Goal: Information Seeking & Learning: Check status

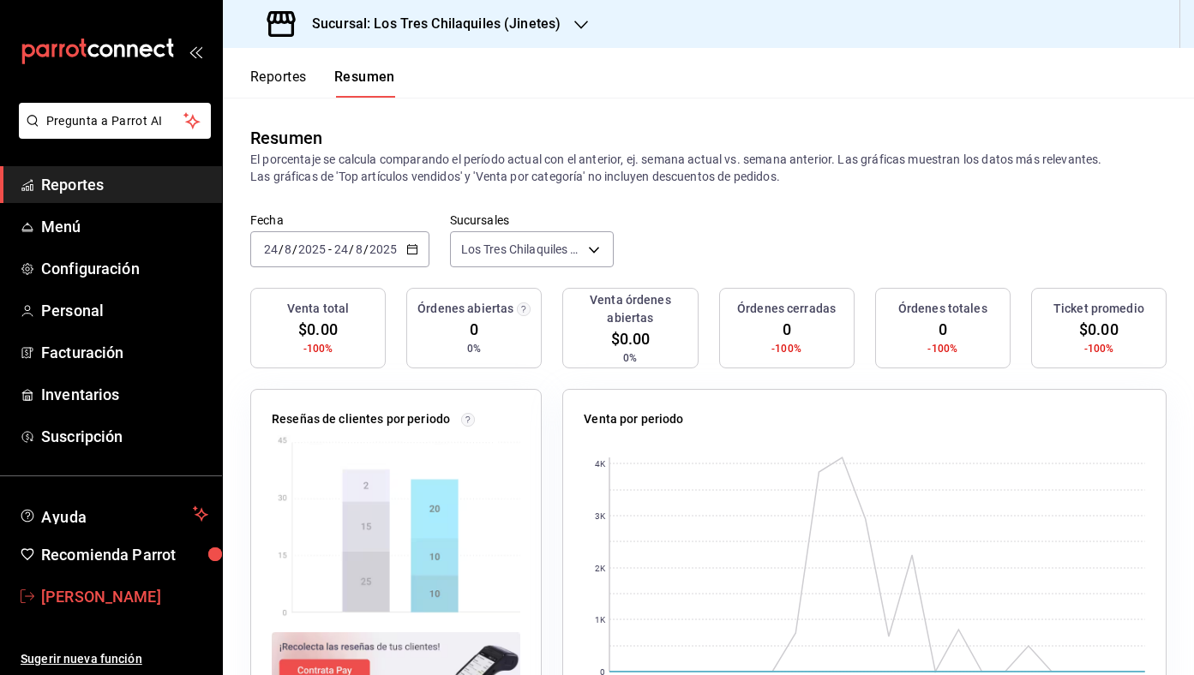
click at [142, 594] on span "[PERSON_NAME]" at bounding box center [124, 596] width 167 height 23
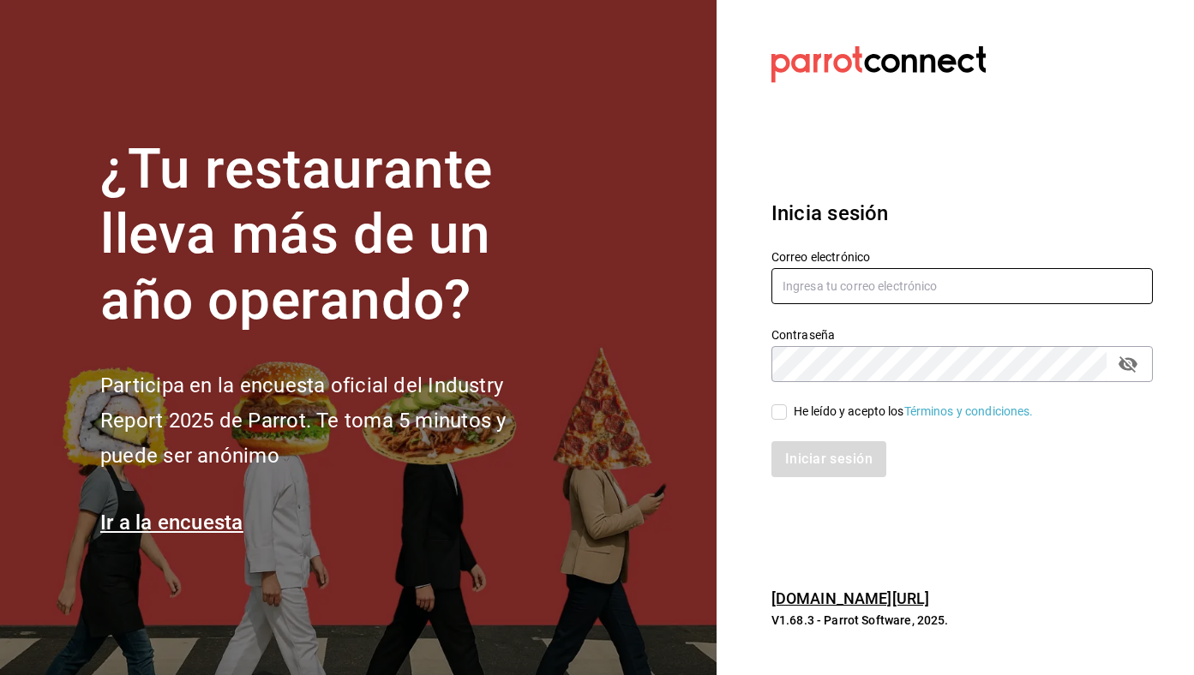
click at [869, 289] on input "text" at bounding box center [961, 286] width 381 height 36
type input "[EMAIL_ADDRESS][DOMAIN_NAME]"
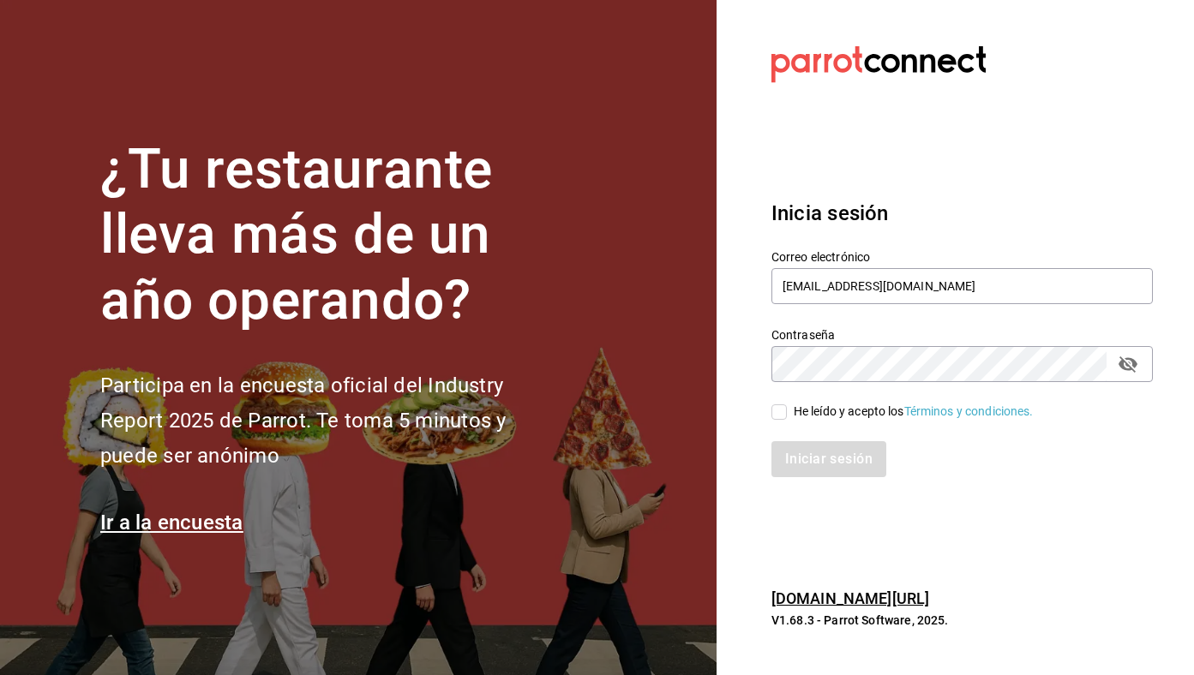
click at [854, 412] on div "He leído y acepto los Términos y condiciones." at bounding box center [914, 412] width 240 height 18
click at [787, 412] on input "He leído y acepto los Términos y condiciones." at bounding box center [778, 411] width 15 height 15
checkbox input "true"
click at [837, 451] on button "Iniciar sesión" at bounding box center [829, 459] width 117 height 36
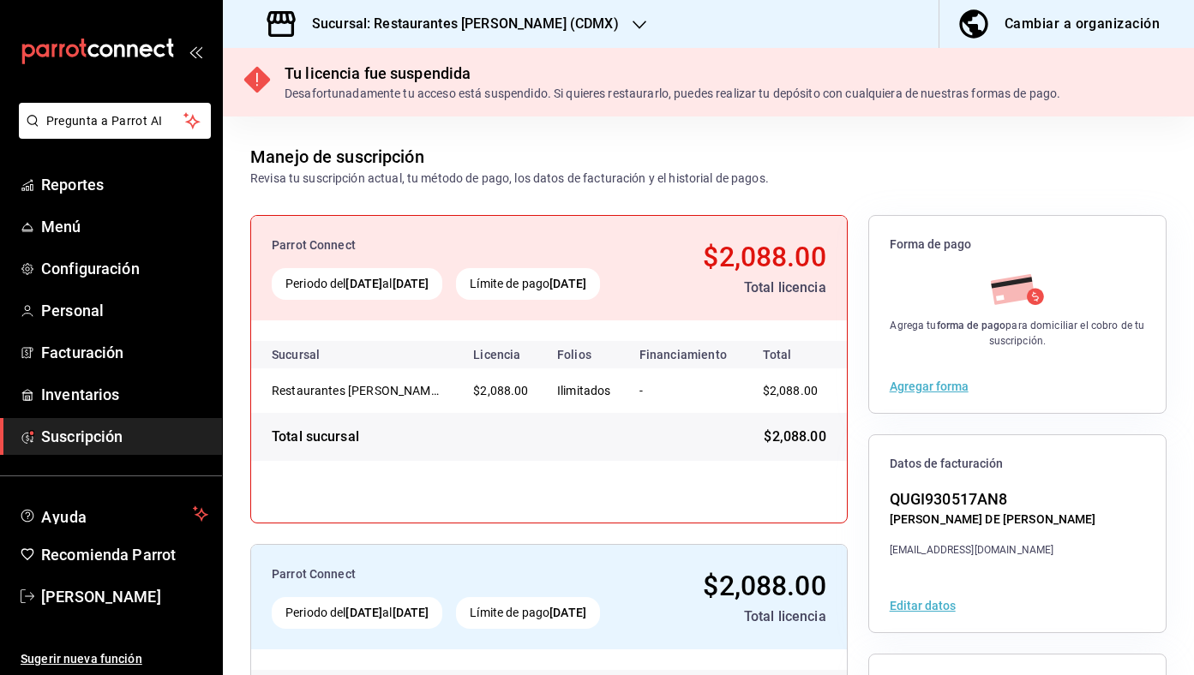
click at [446, 22] on h3 "Sucursal: Restaurantes Quiroz (CDMX)" at bounding box center [458, 24] width 320 height 21
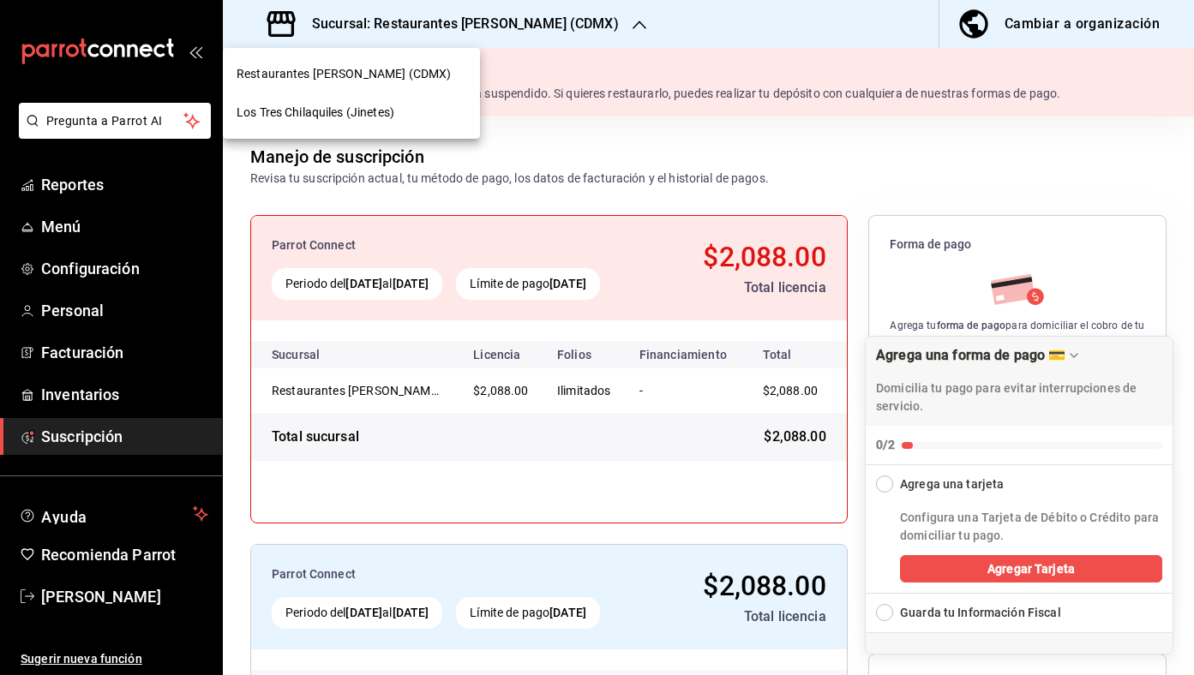
click at [408, 121] on div "Los Tres Chilaquiles (Jinetes)" at bounding box center [352, 113] width 230 height 18
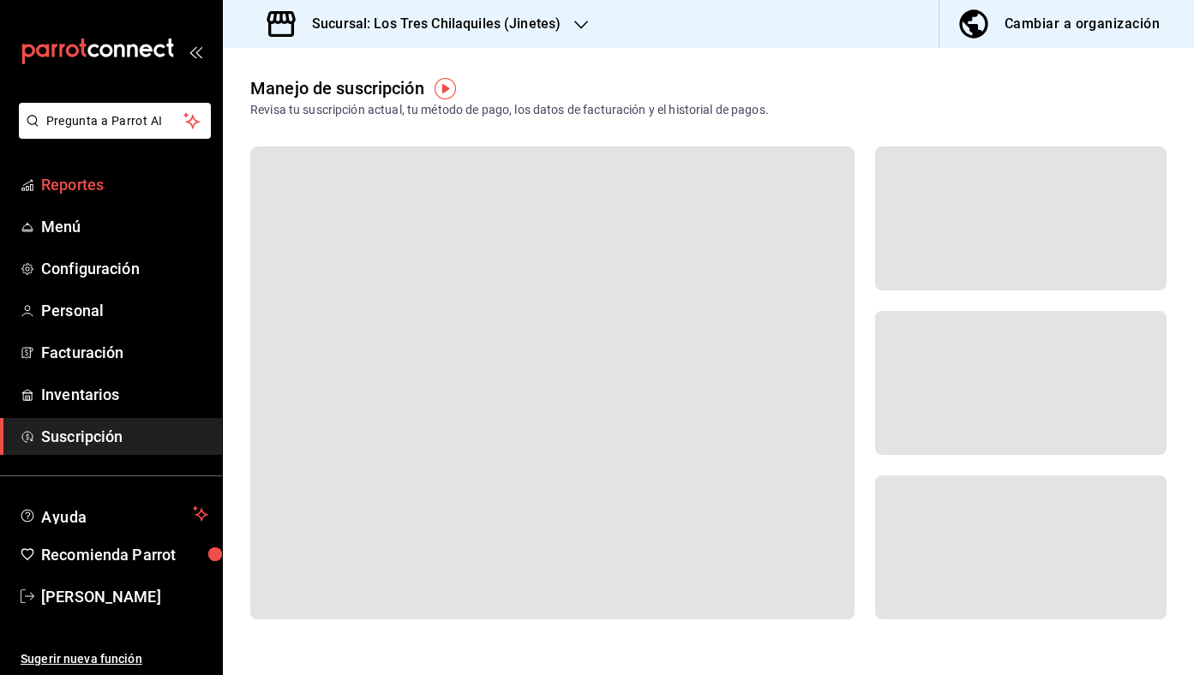
click at [150, 171] on link "Reportes" at bounding box center [111, 184] width 222 height 37
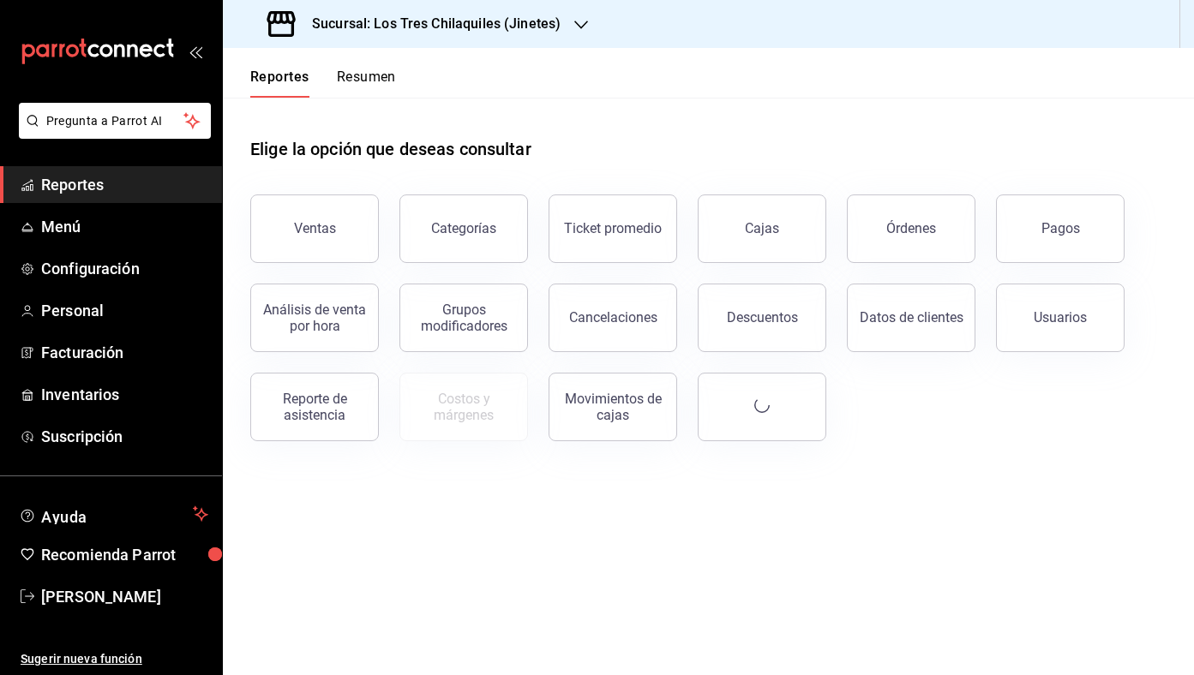
click at [375, 87] on button "Resumen" at bounding box center [366, 83] width 59 height 29
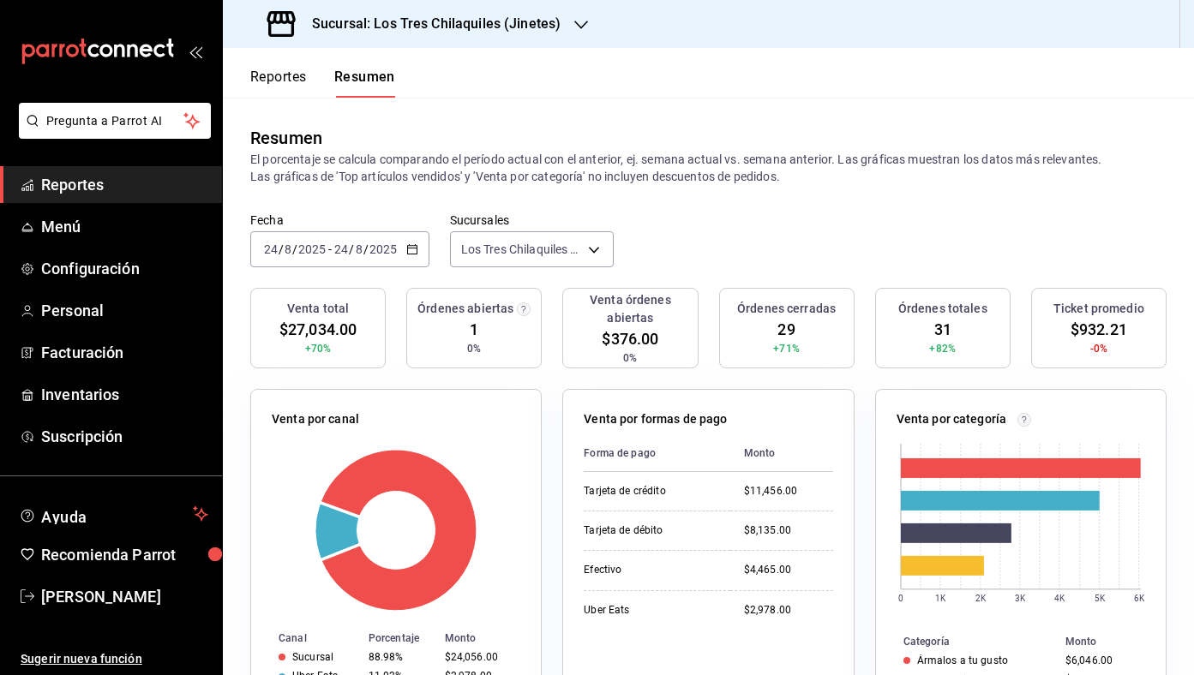
click at [286, 59] on div "Reportes Resumen" at bounding box center [309, 73] width 172 height 50
click at [277, 69] on button "Reportes" at bounding box center [278, 83] width 57 height 29
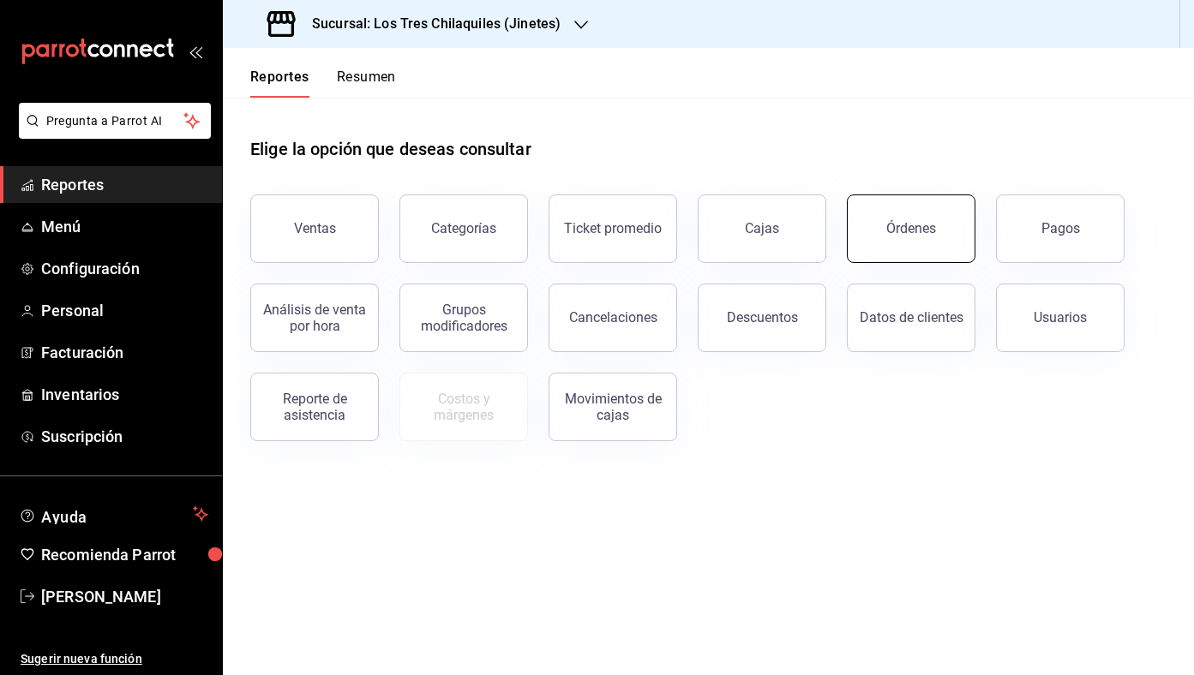
click at [897, 219] on button "Órdenes" at bounding box center [911, 229] width 129 height 69
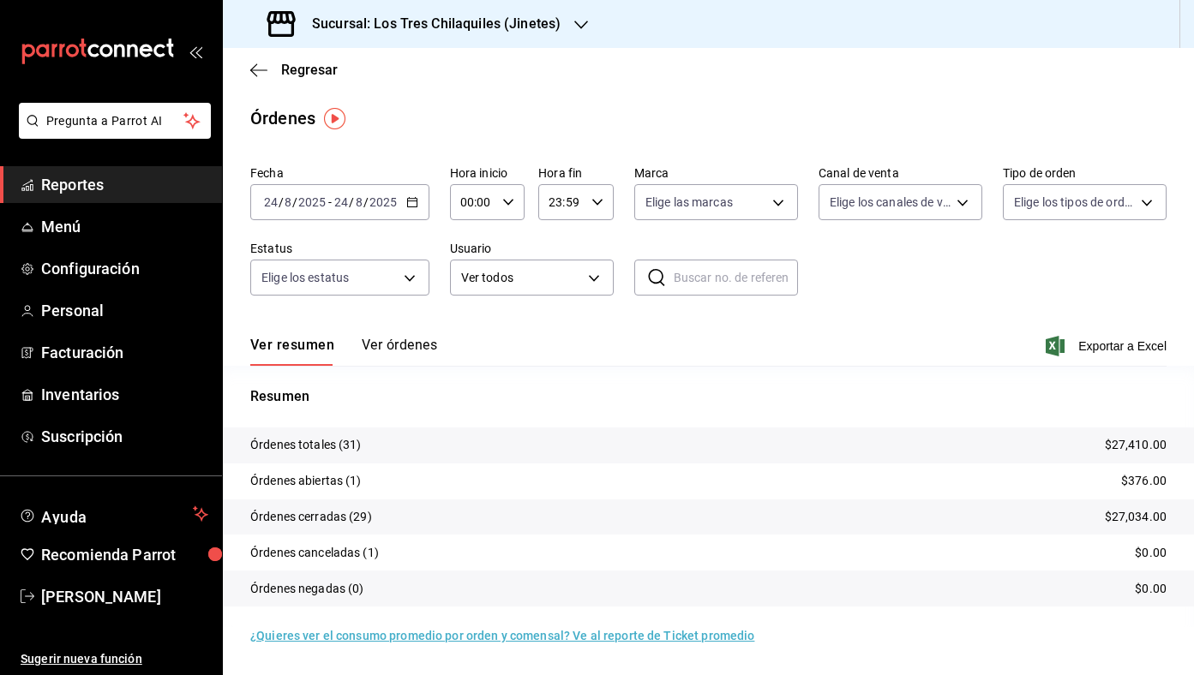
click at [406, 344] on button "Ver órdenes" at bounding box center [399, 351] width 75 height 29
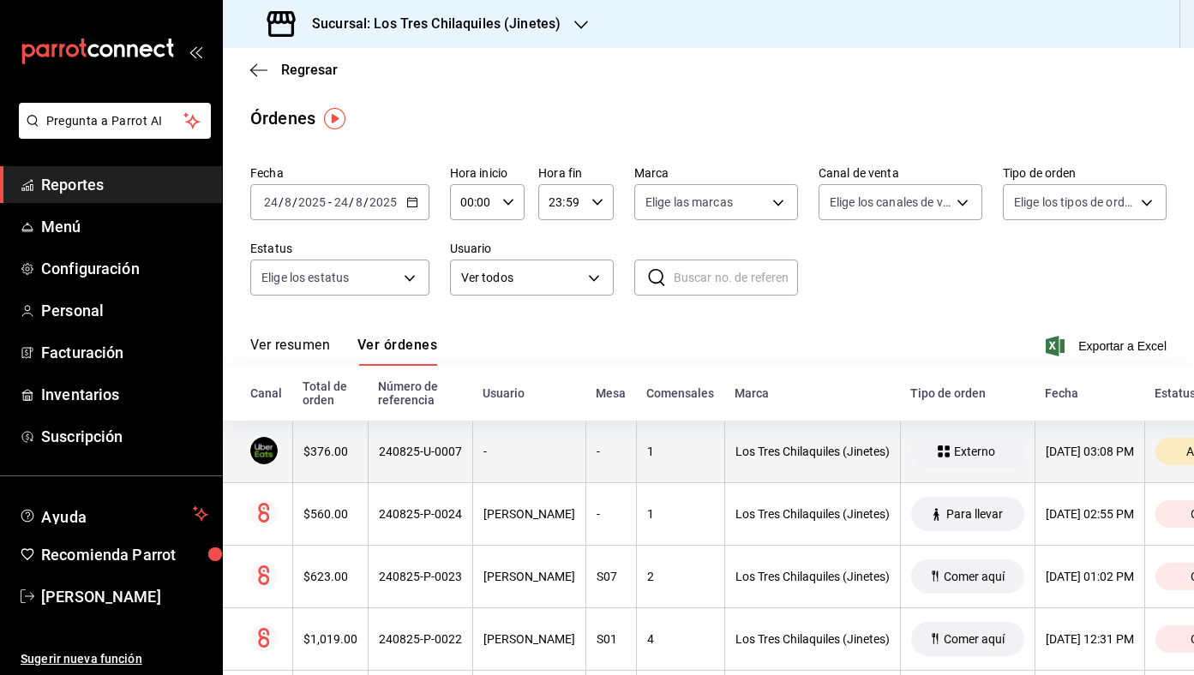
click at [647, 452] on div "1" at bounding box center [680, 452] width 67 height 14
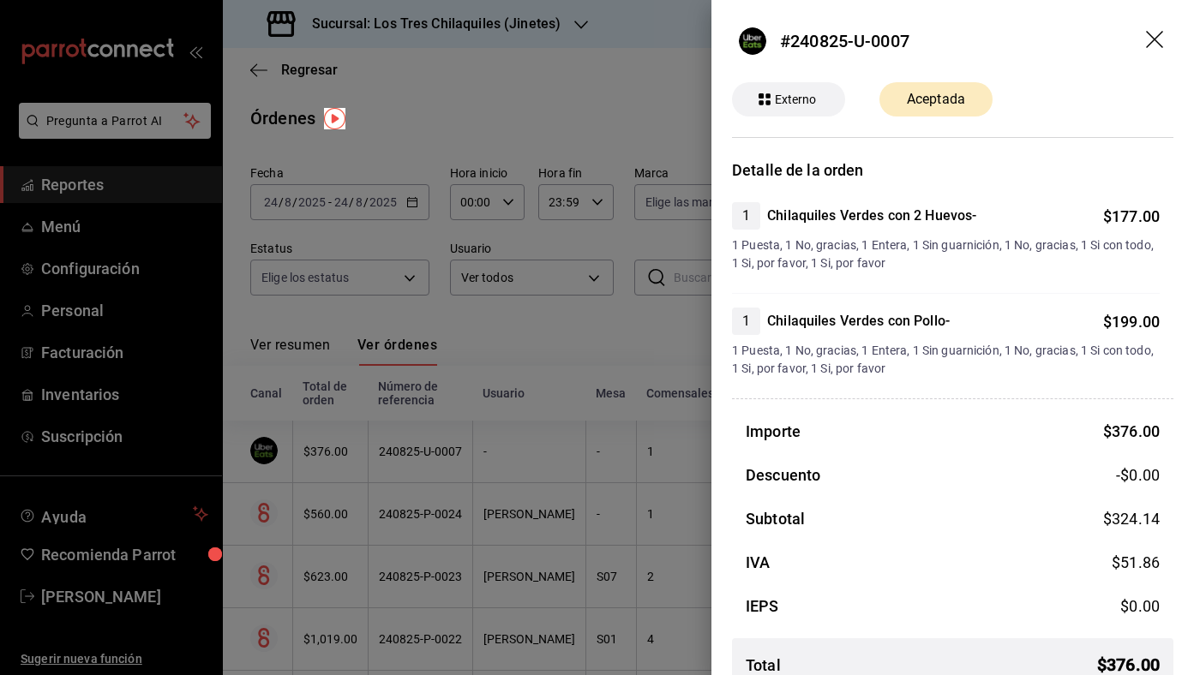
click at [639, 362] on div at bounding box center [597, 337] width 1194 height 675
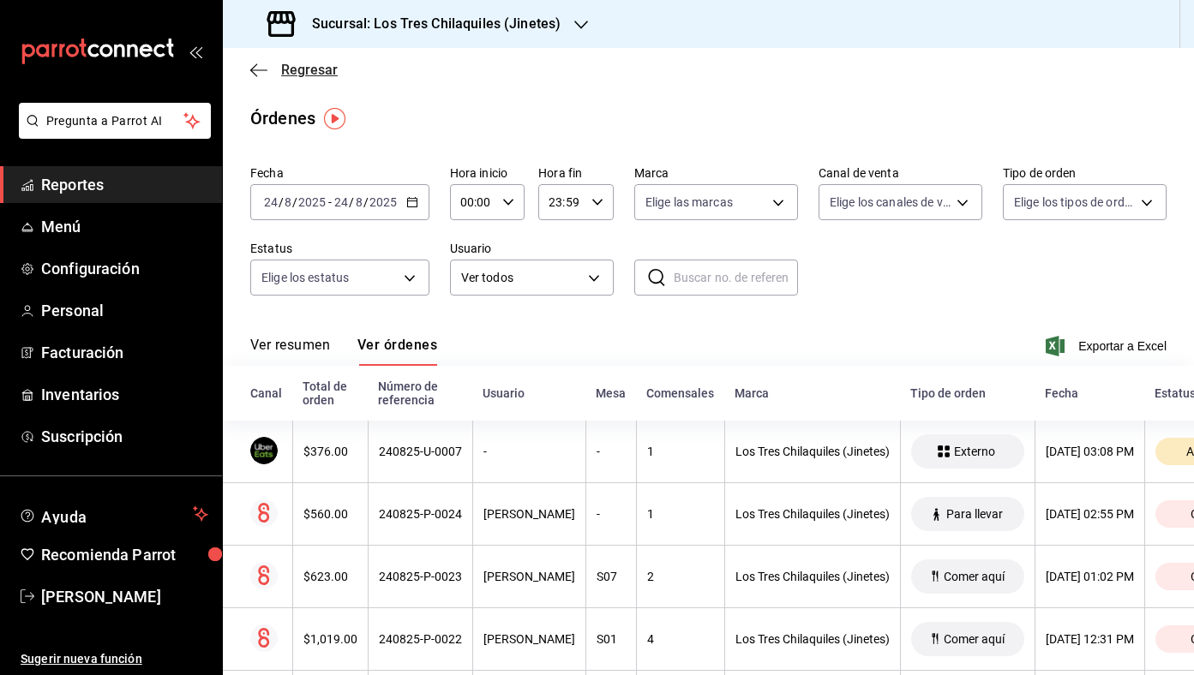
click at [282, 70] on span "Regresar" at bounding box center [309, 70] width 57 height 16
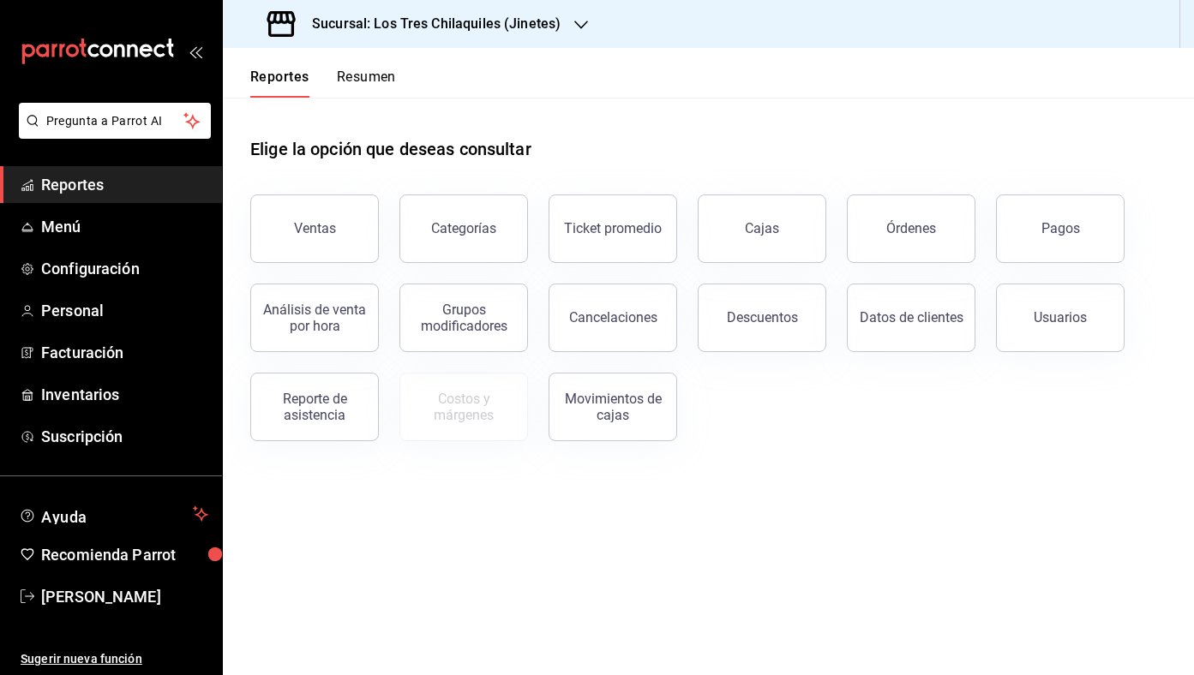
click at [379, 89] on button "Resumen" at bounding box center [366, 83] width 59 height 29
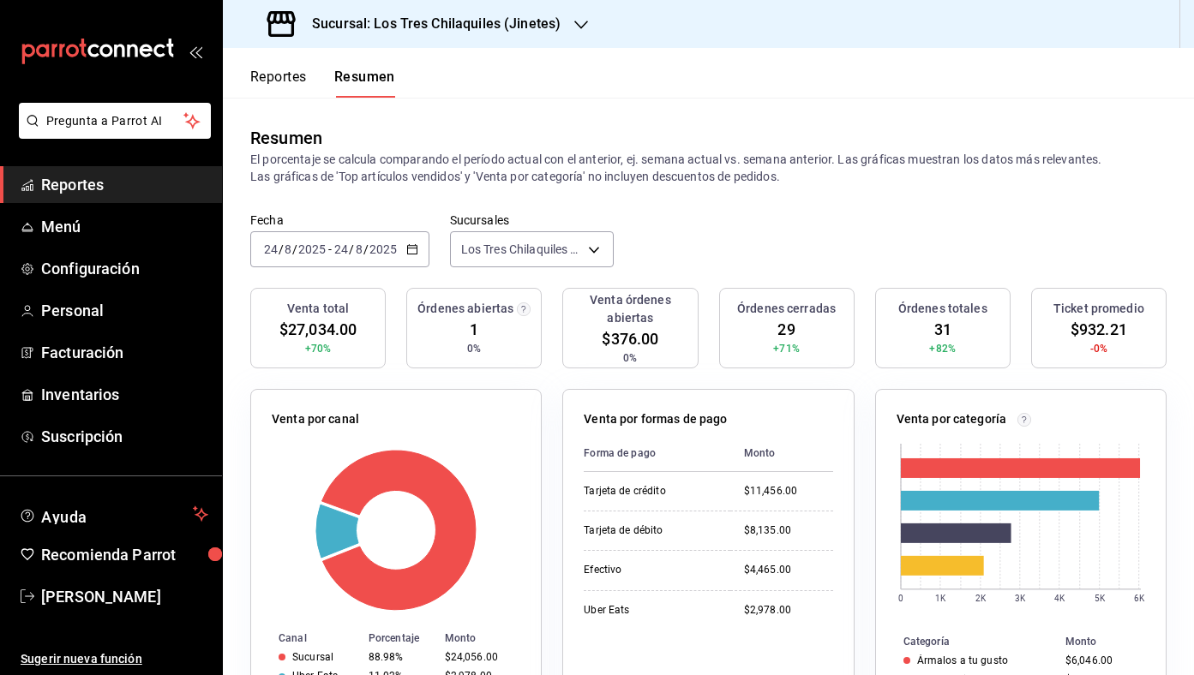
click at [297, 97] on button "Reportes" at bounding box center [278, 83] width 57 height 29
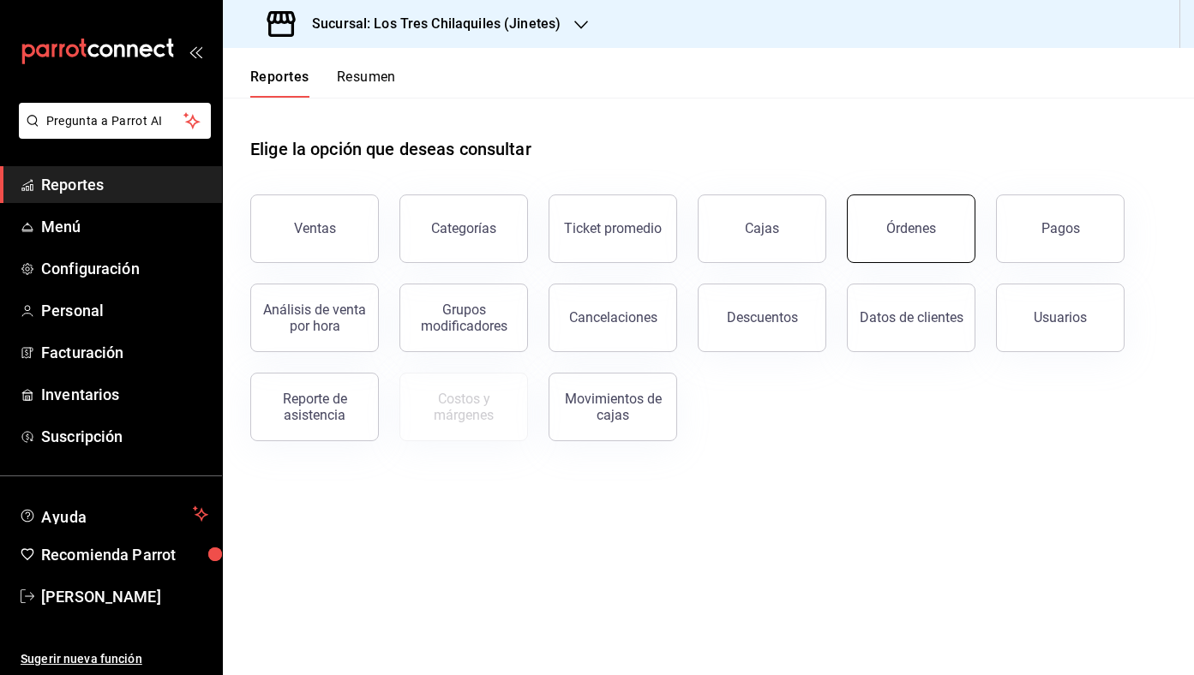
click at [930, 227] on div "Órdenes" at bounding box center [911, 228] width 50 height 16
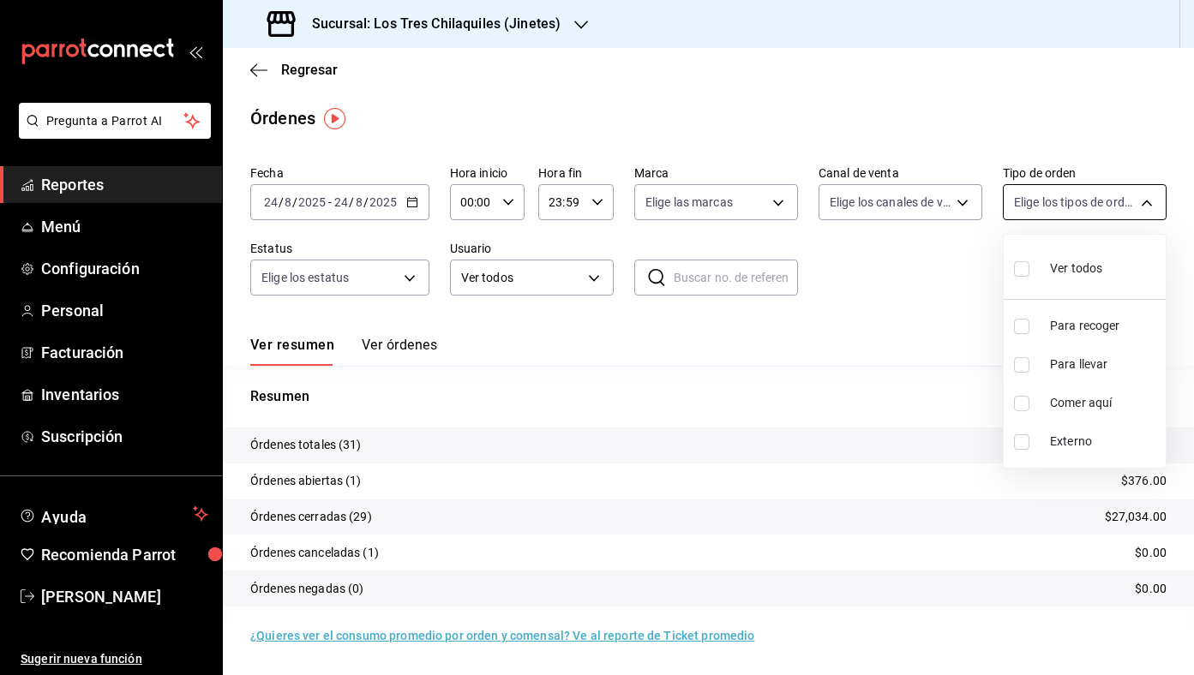
click at [1093, 198] on body "Pregunta a Parrot AI Reportes Menú Configuración Personal Facturación Inventari…" at bounding box center [597, 337] width 1194 height 675
click at [1045, 404] on li "Comer aquí" at bounding box center [1084, 403] width 162 height 39
type input "56f71dbc-c776-499c-b0d1-bf469380f4b3"
checkbox input "true"
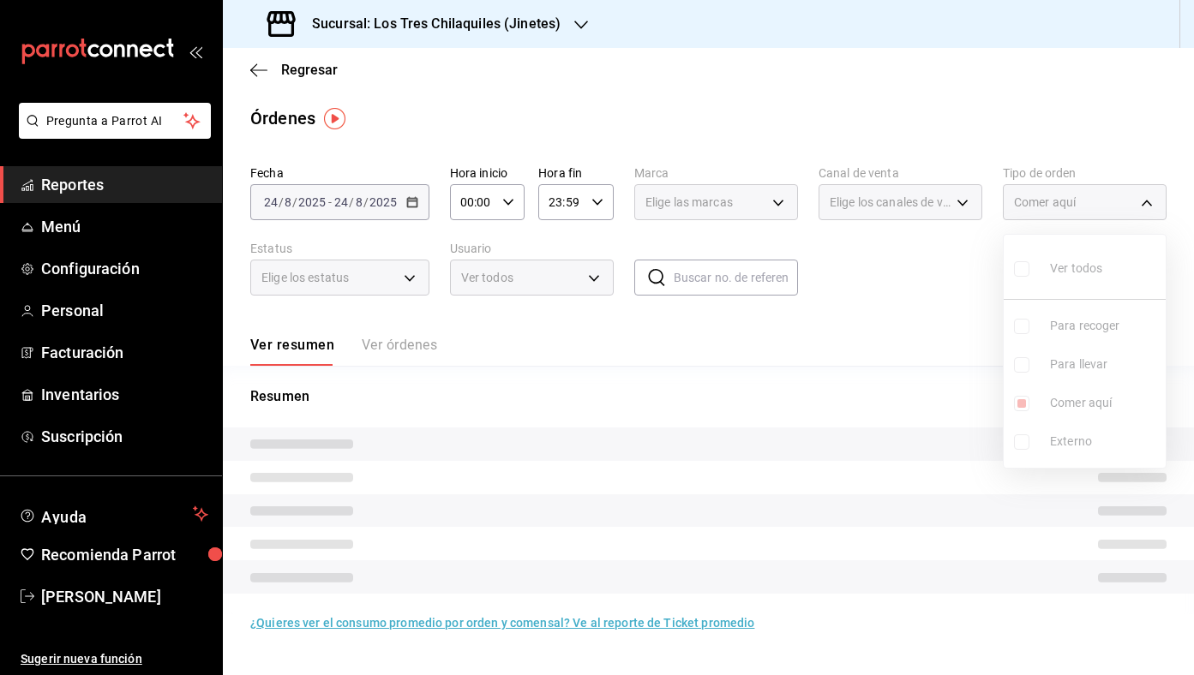
click at [855, 346] on div at bounding box center [597, 337] width 1194 height 675
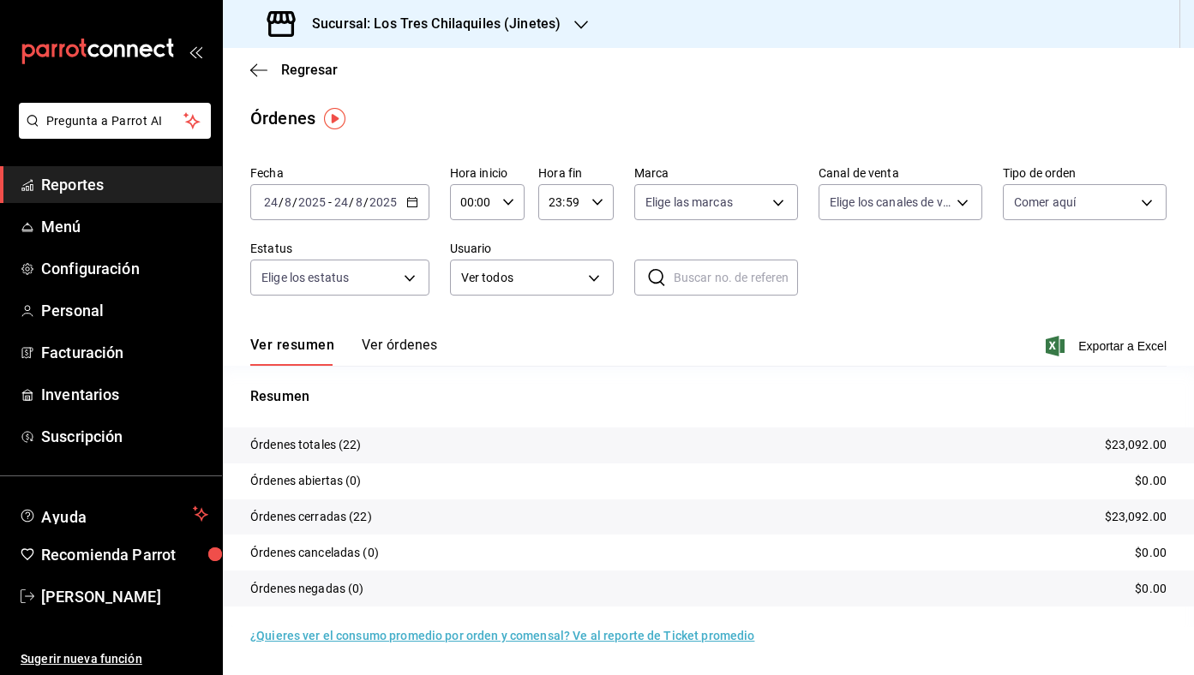
click at [411, 199] on icon "button" at bounding box center [412, 202] width 12 height 12
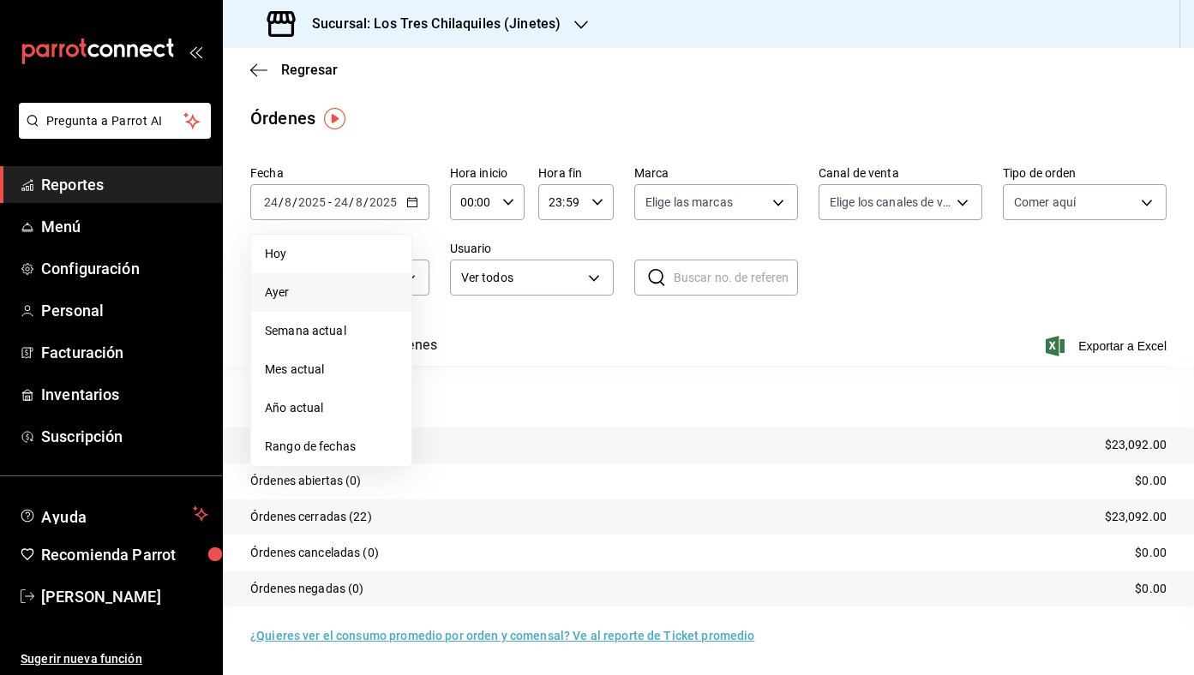
click at [364, 300] on span "Ayer" at bounding box center [331, 293] width 133 height 18
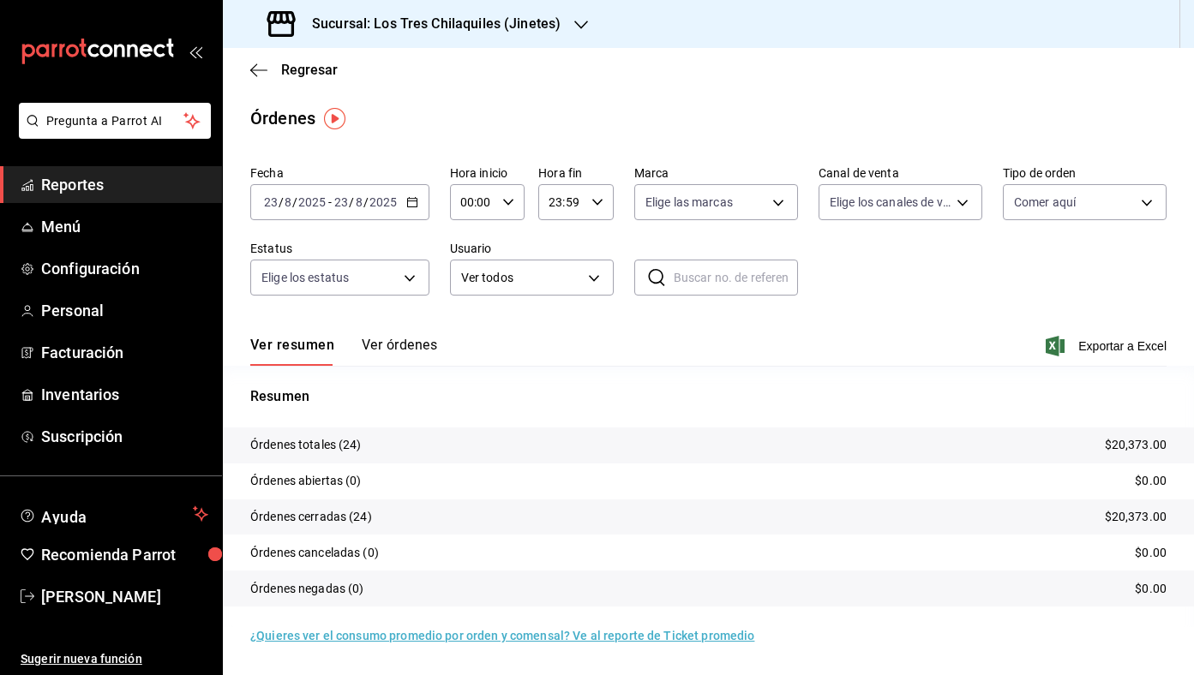
click at [728, 314] on div "Fecha 2025-08-23 23 / 8 / 2025 - 2025-08-23 23 / 8 / 2025 Hora inicio 00:00 Hor…" at bounding box center [708, 238] width 916 height 158
click at [1039, 200] on body "Pregunta a Parrot AI Reportes Menú Configuración Personal Facturación Inventari…" at bounding box center [597, 337] width 1194 height 675
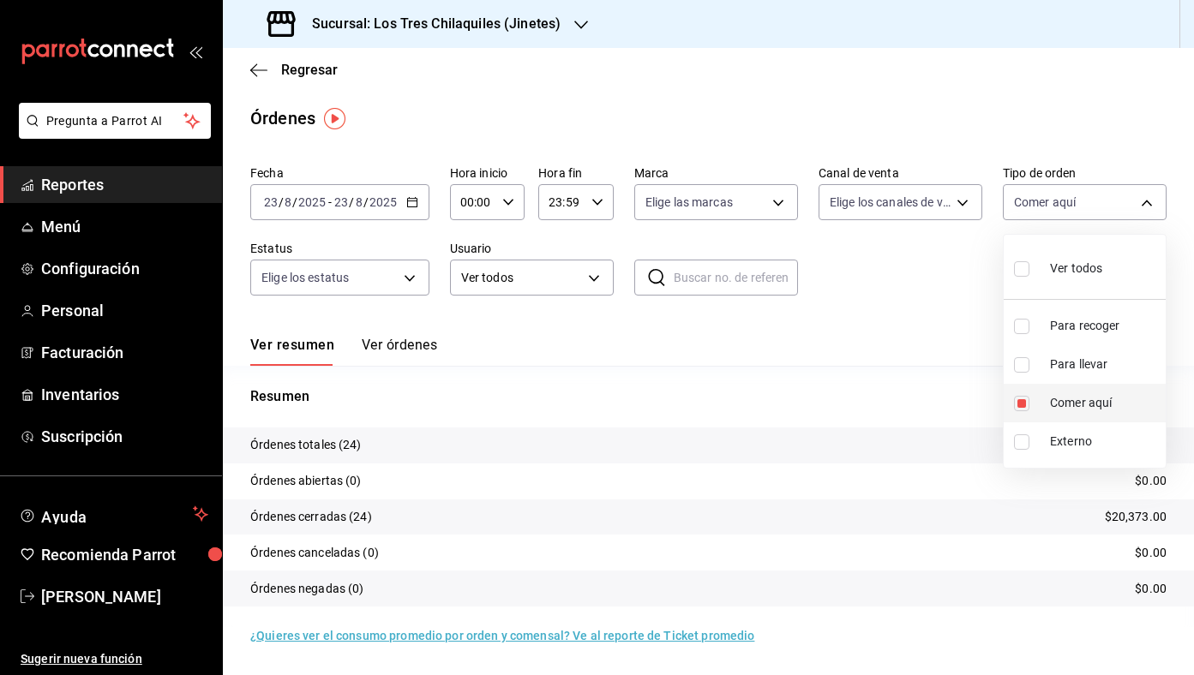
click at [1059, 404] on span "Comer aquí" at bounding box center [1104, 403] width 109 height 18
checkbox input "false"
click at [1060, 398] on span "Comer aquí" at bounding box center [1104, 403] width 109 height 18
type input "56f71dbc-c776-499c-b0d1-bf469380f4b3"
checkbox input "true"
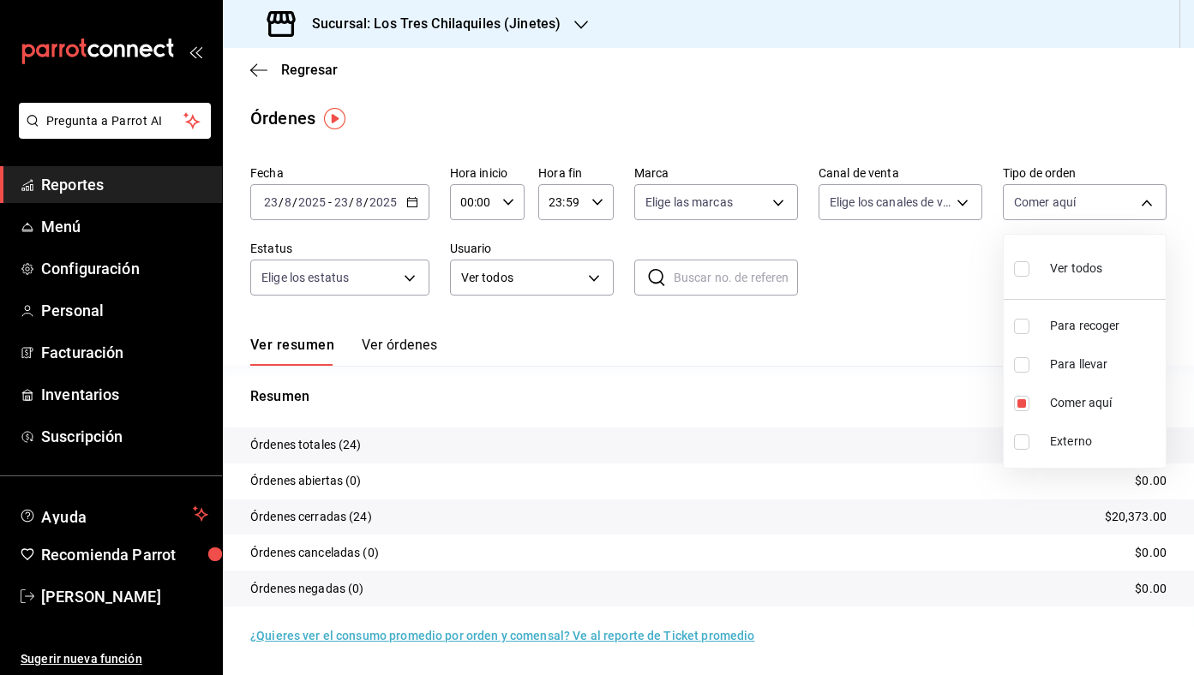
click at [411, 207] on div at bounding box center [597, 337] width 1194 height 675
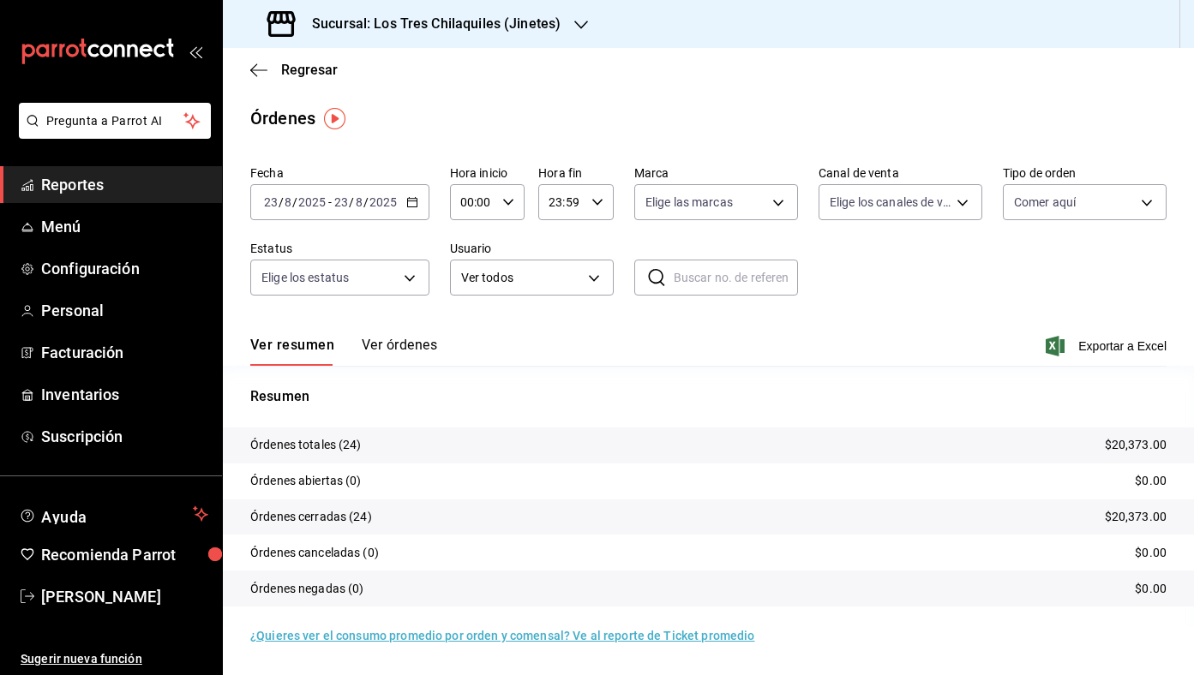
click at [411, 207] on \(Stroke\) "button" at bounding box center [412, 202] width 10 height 9
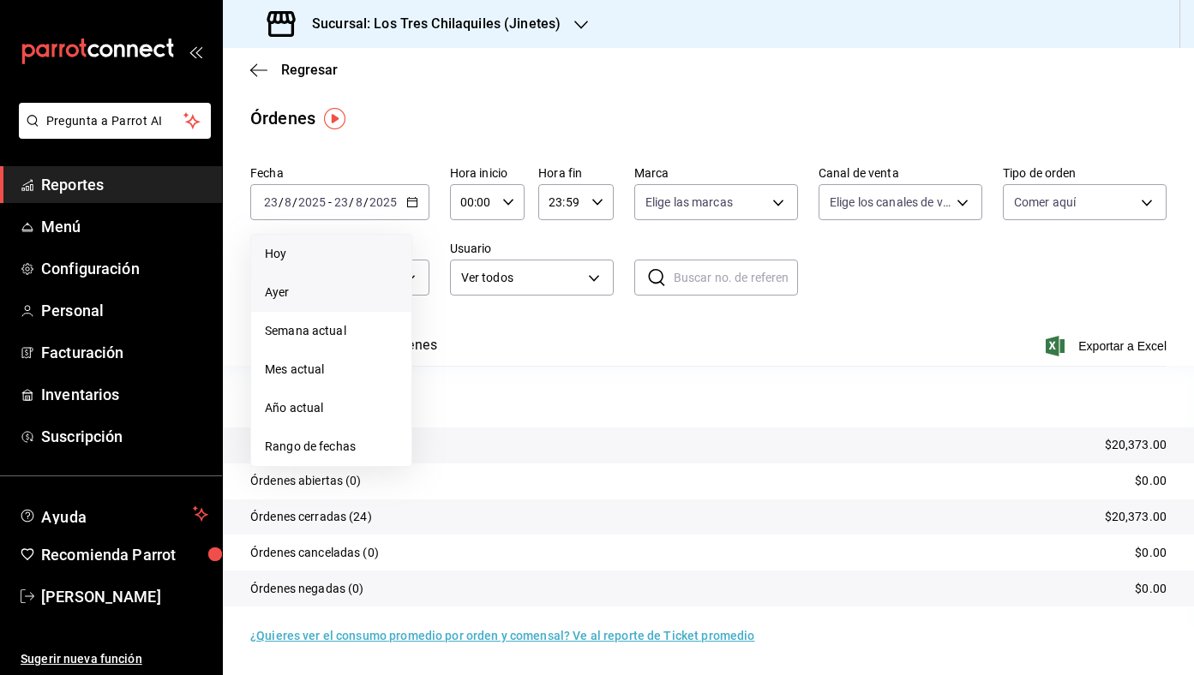
click at [388, 254] on span "Hoy" at bounding box center [331, 254] width 133 height 18
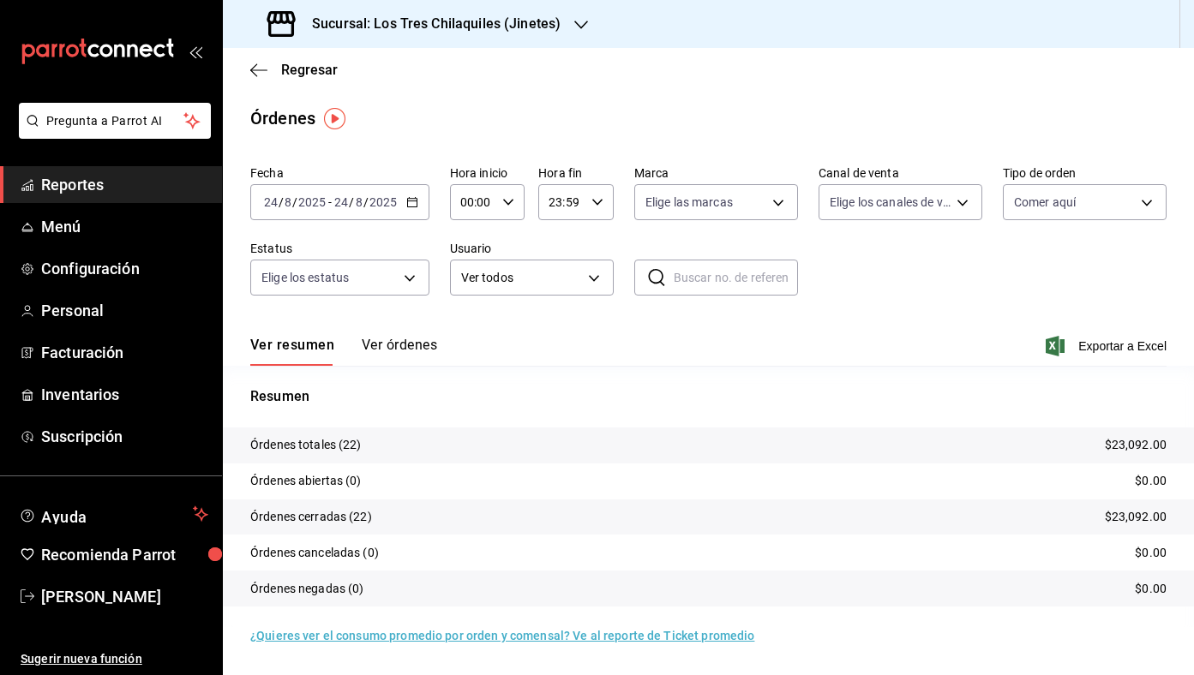
click at [697, 348] on div "Ver resumen Ver órdenes Exportar a Excel" at bounding box center [708, 341] width 916 height 50
click at [318, 70] on span "Regresar" at bounding box center [309, 70] width 57 height 16
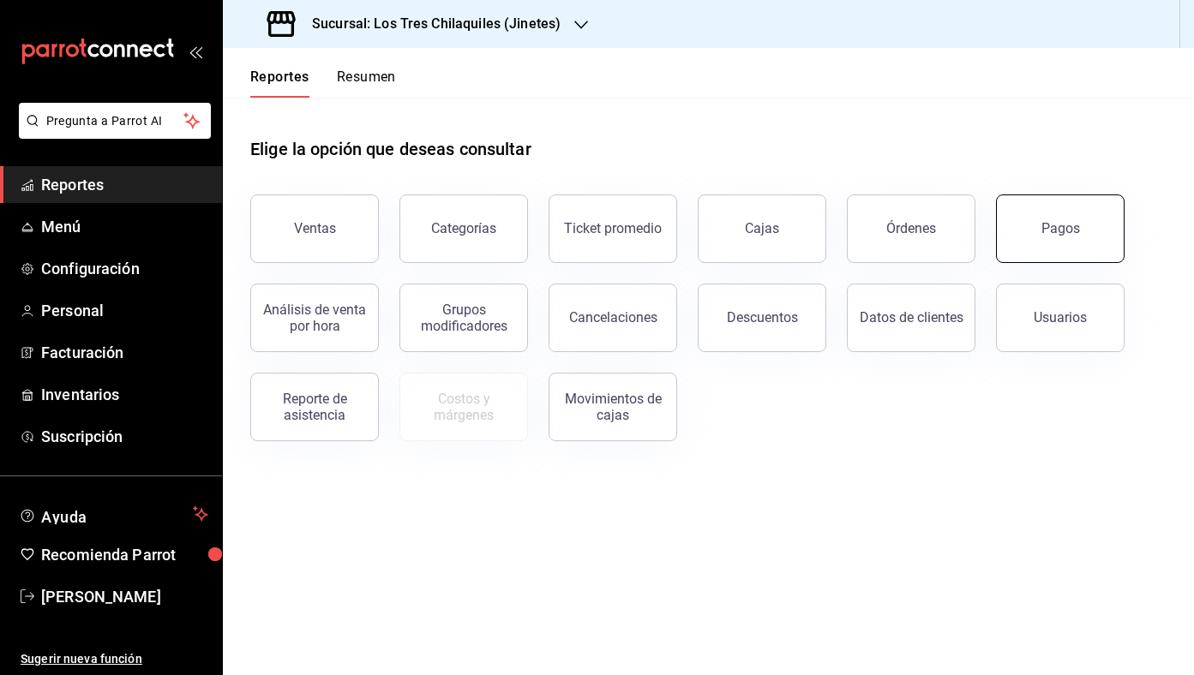
click at [1061, 228] on div "Pagos" at bounding box center [1060, 228] width 39 height 16
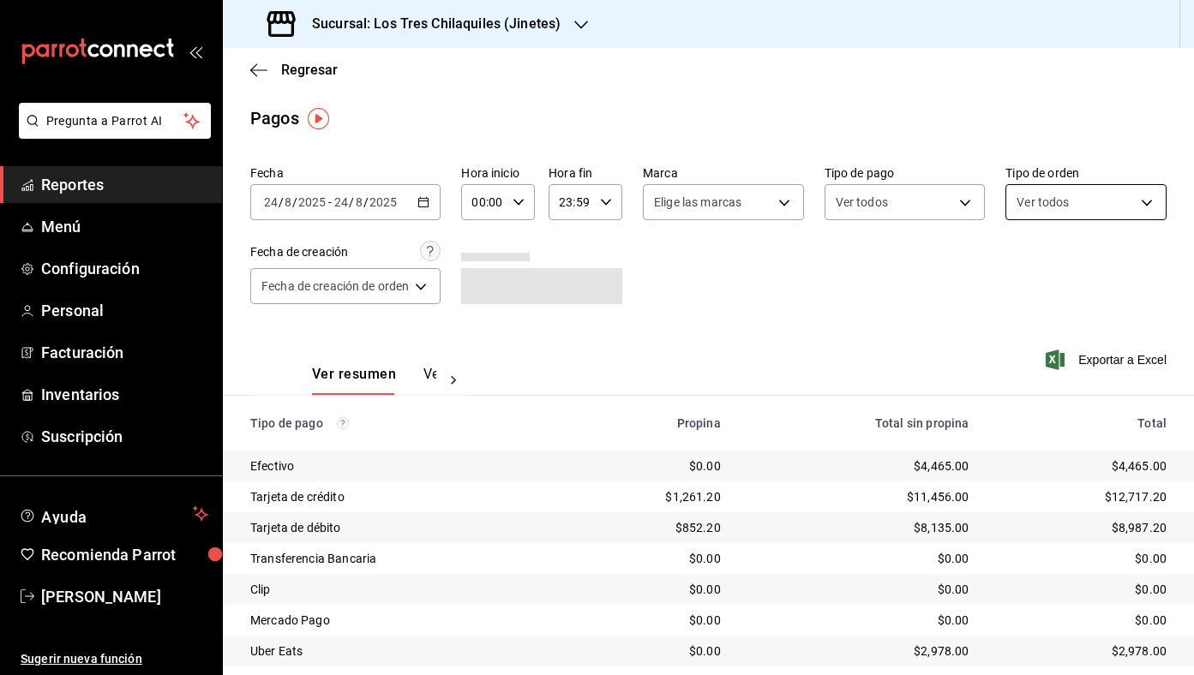
click at [1087, 200] on body "Pregunta a Parrot AI Reportes Menú Configuración Personal Facturación Inventari…" at bounding box center [597, 337] width 1194 height 675
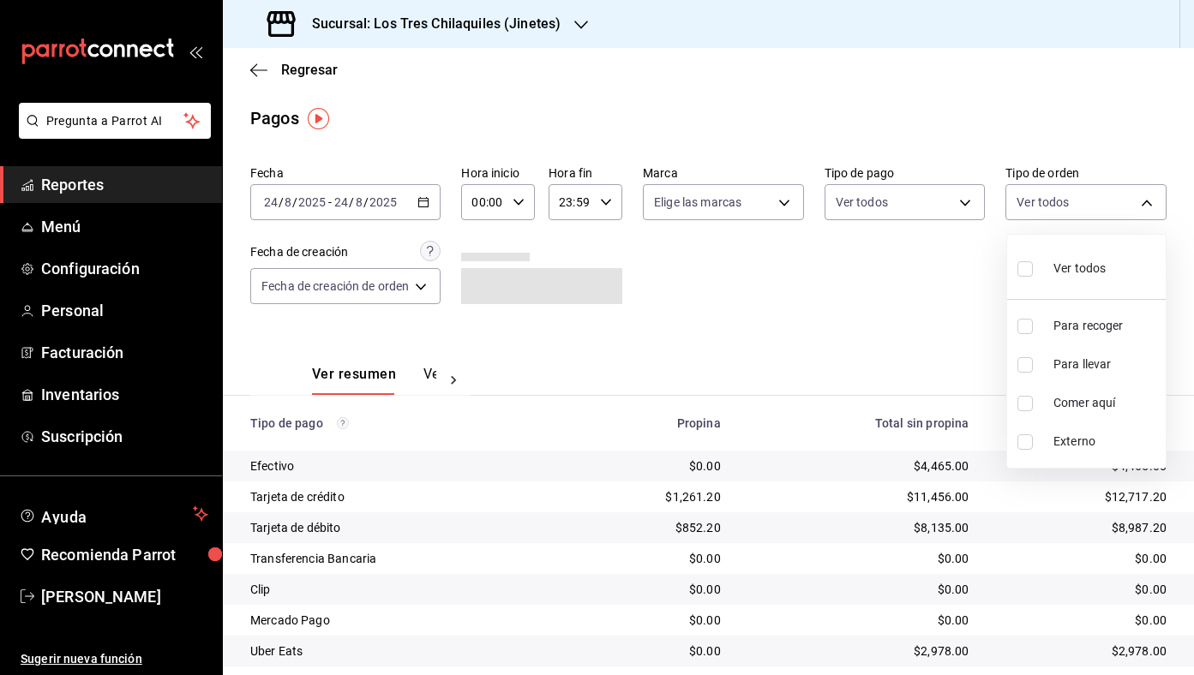
click at [1098, 394] on span "Comer aquí" at bounding box center [1105, 403] width 105 height 18
type input "56f71dbc-c776-499c-b0d1-bf469380f4b3"
checkbox input "true"
click at [804, 340] on div at bounding box center [597, 337] width 1194 height 675
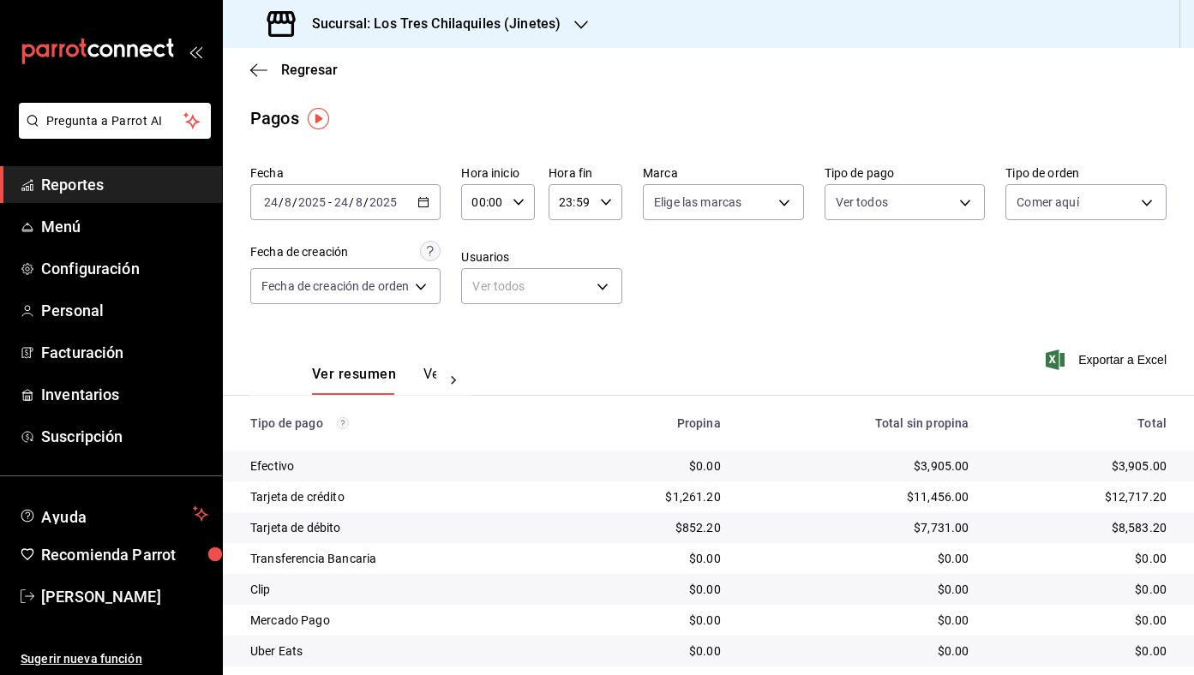
click at [439, 203] on div "2025-08-24 24 / 8 / 2025 - 2025-08-24 24 / 8 / 2025" at bounding box center [345, 202] width 190 height 36
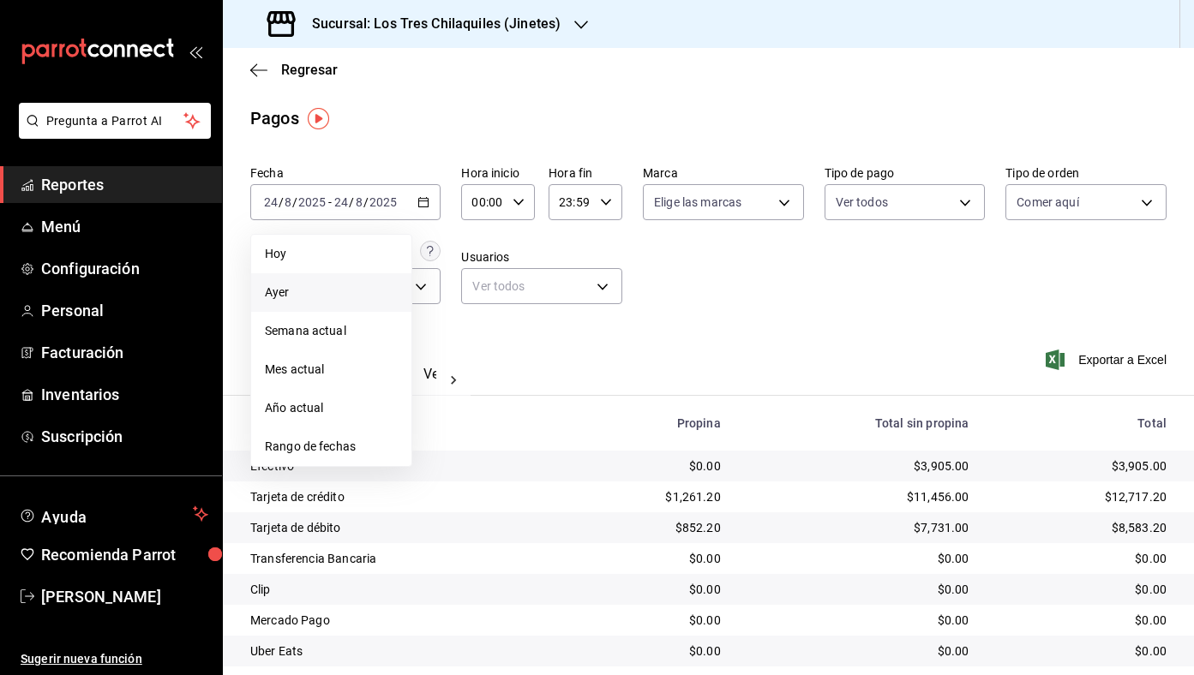
click at [374, 298] on span "Ayer" at bounding box center [331, 293] width 133 height 18
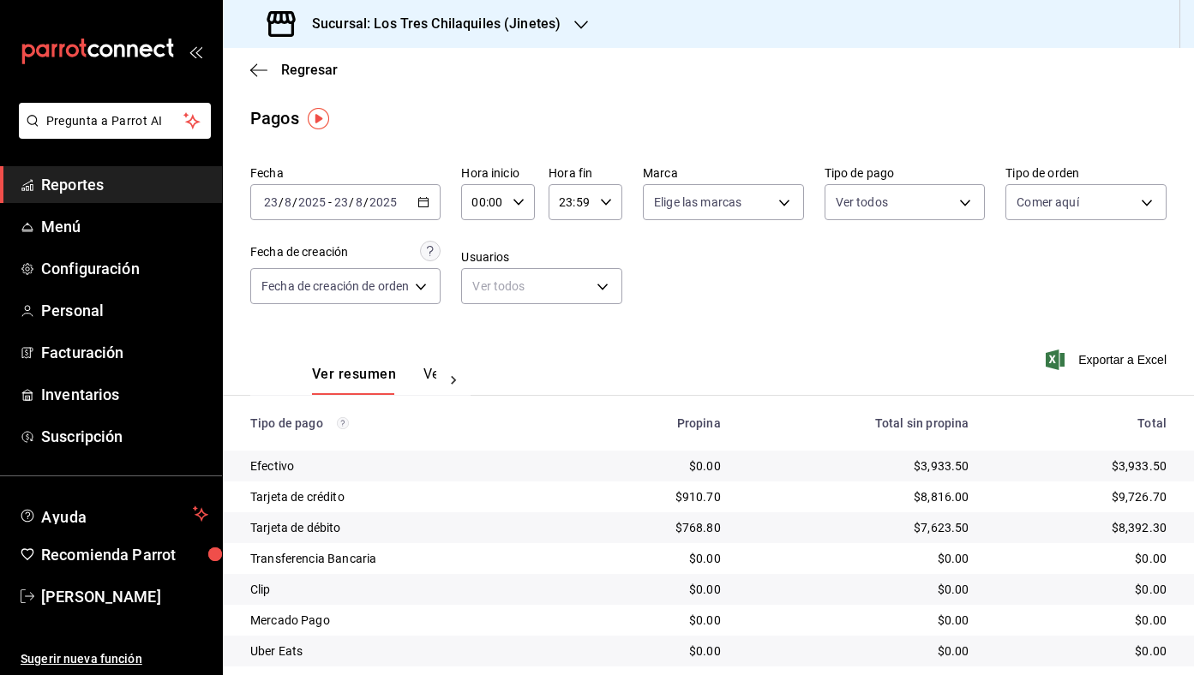
click at [792, 309] on div "Fecha 2025-08-23 23 / 8 / 2025 - 2025-08-23 23 / 8 / 2025 Hora inicio 00:00 Hor…" at bounding box center [708, 242] width 916 height 166
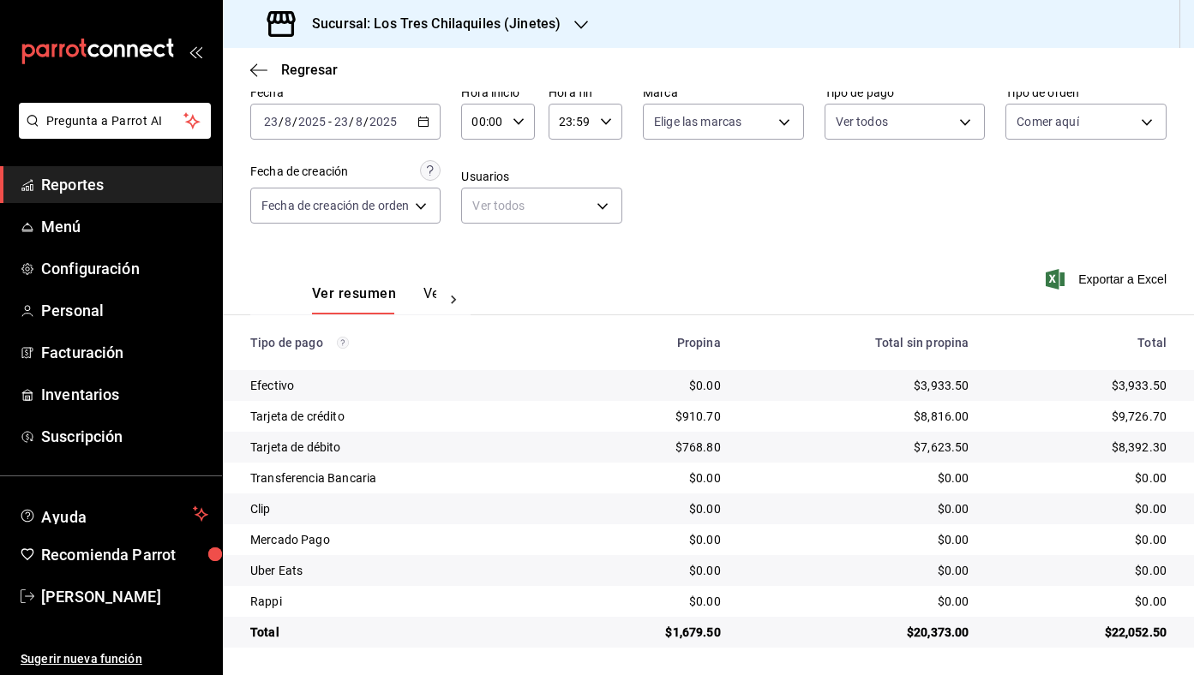
click at [431, 129] on div "2025-08-23 23 / 8 / 2025 - 2025-08-23 23 / 8 / 2025" at bounding box center [345, 122] width 190 height 36
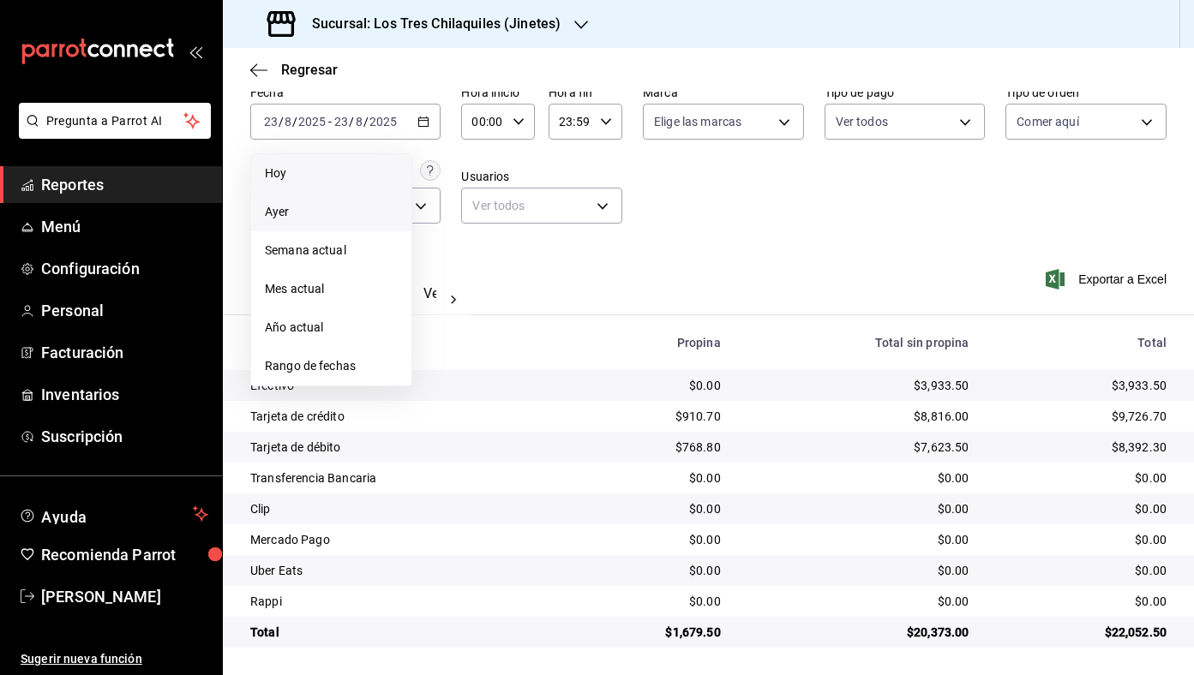
click at [404, 173] on li "Hoy" at bounding box center [331, 173] width 160 height 39
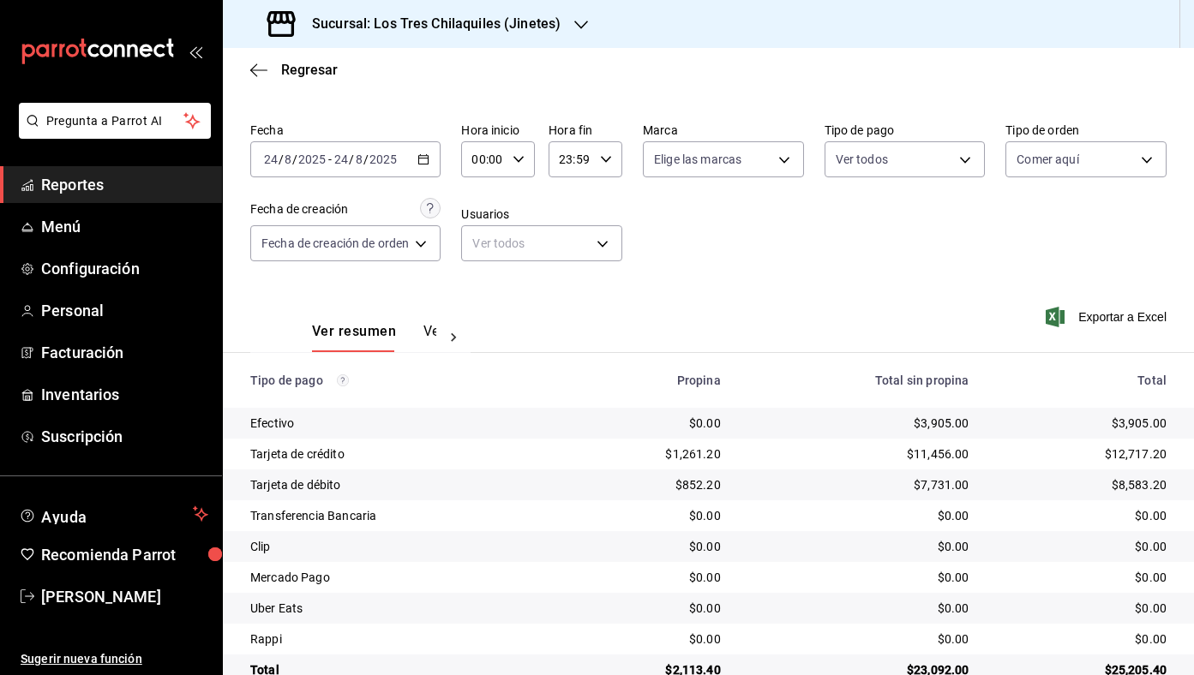
scroll to position [81, 0]
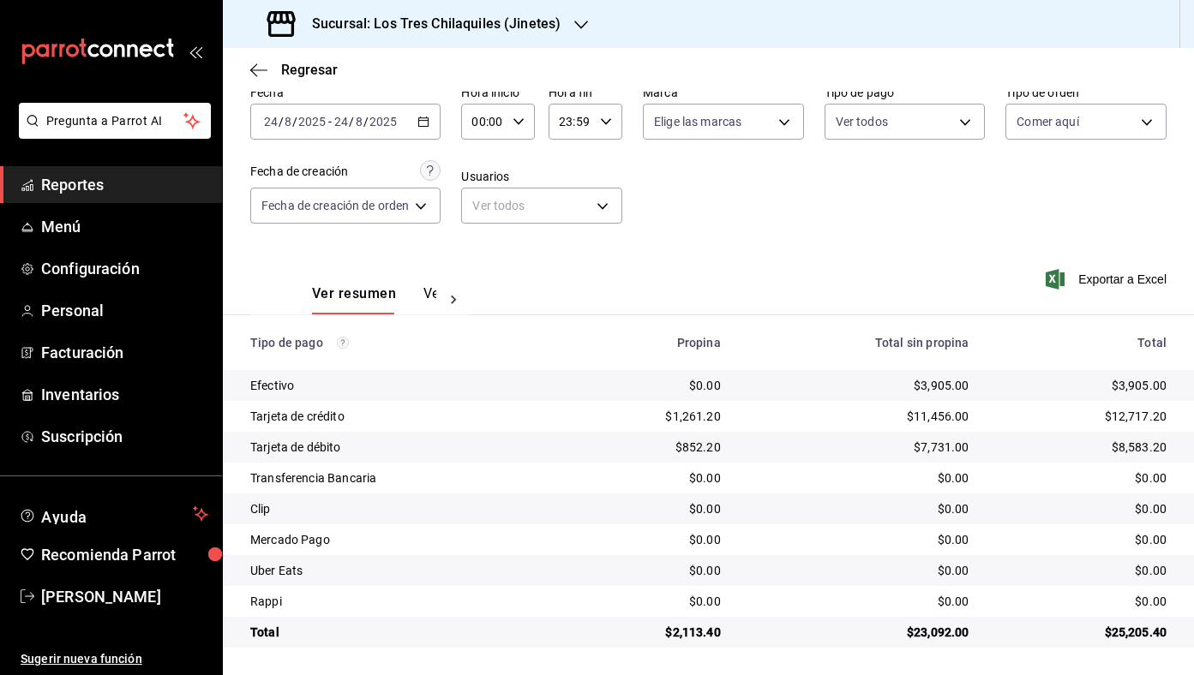
click at [846, 235] on div "Fecha 2025-08-24 24 / 8 / 2025 - 2025-08-24 24 / 8 / 2025 Hora inicio 00:00 Hor…" at bounding box center [708, 161] width 916 height 166
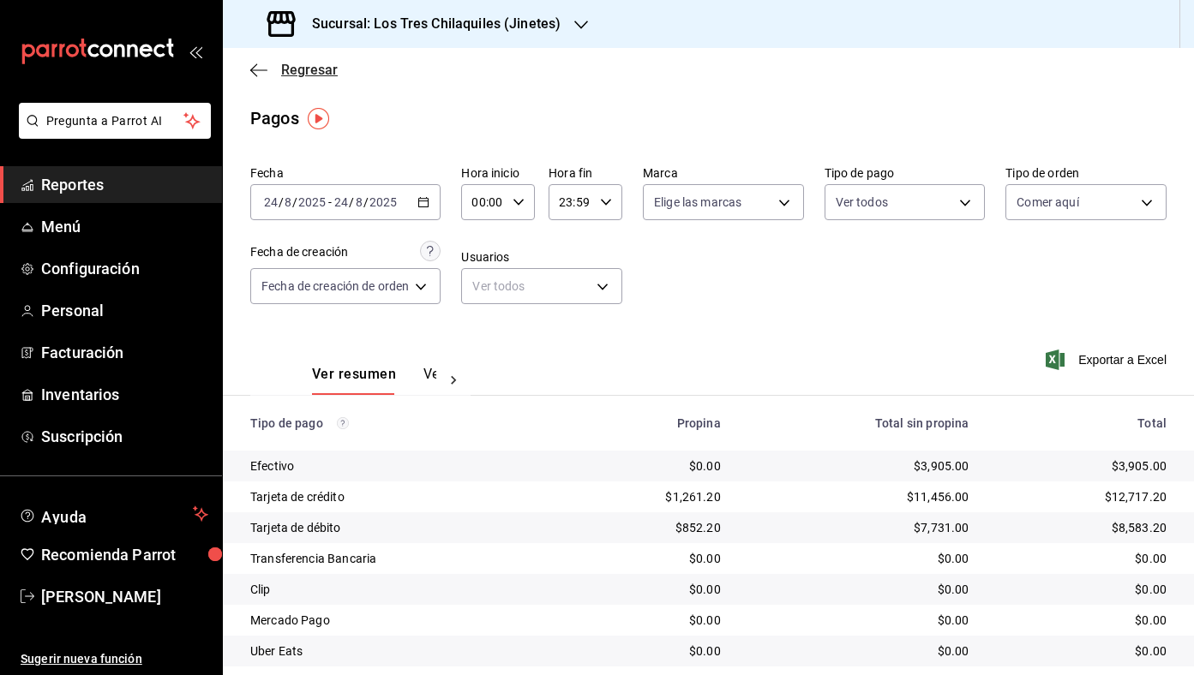
click at [307, 64] on span "Regresar" at bounding box center [309, 70] width 57 height 16
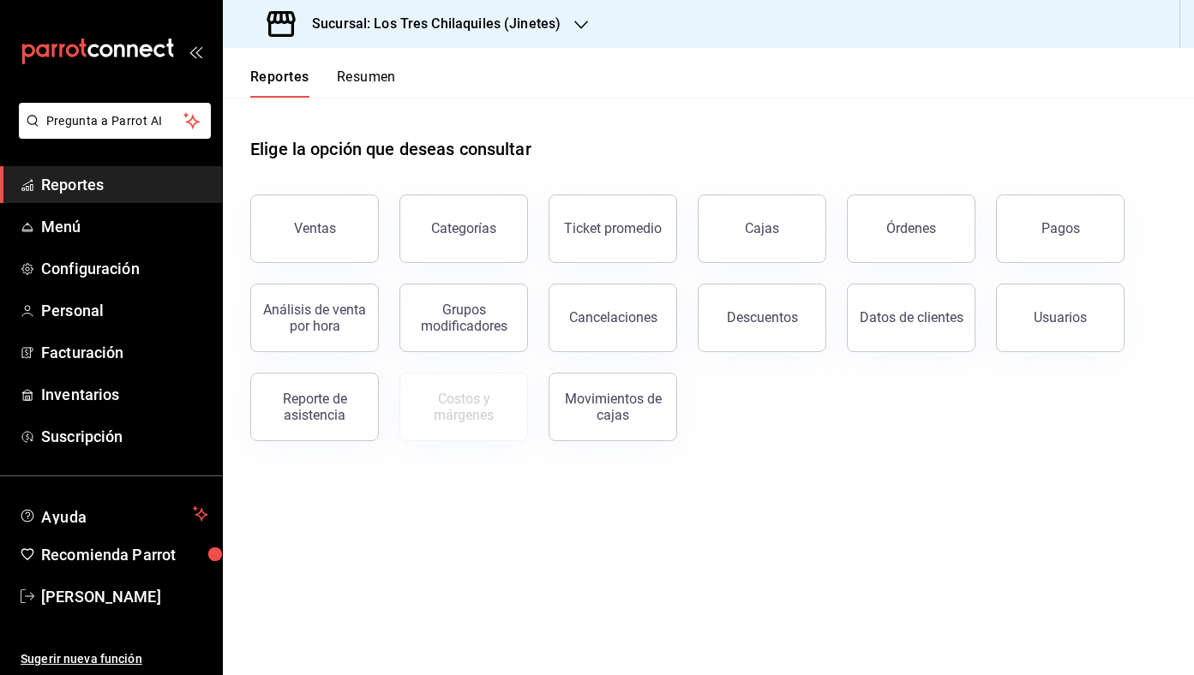
click at [362, 81] on button "Resumen" at bounding box center [366, 83] width 59 height 29
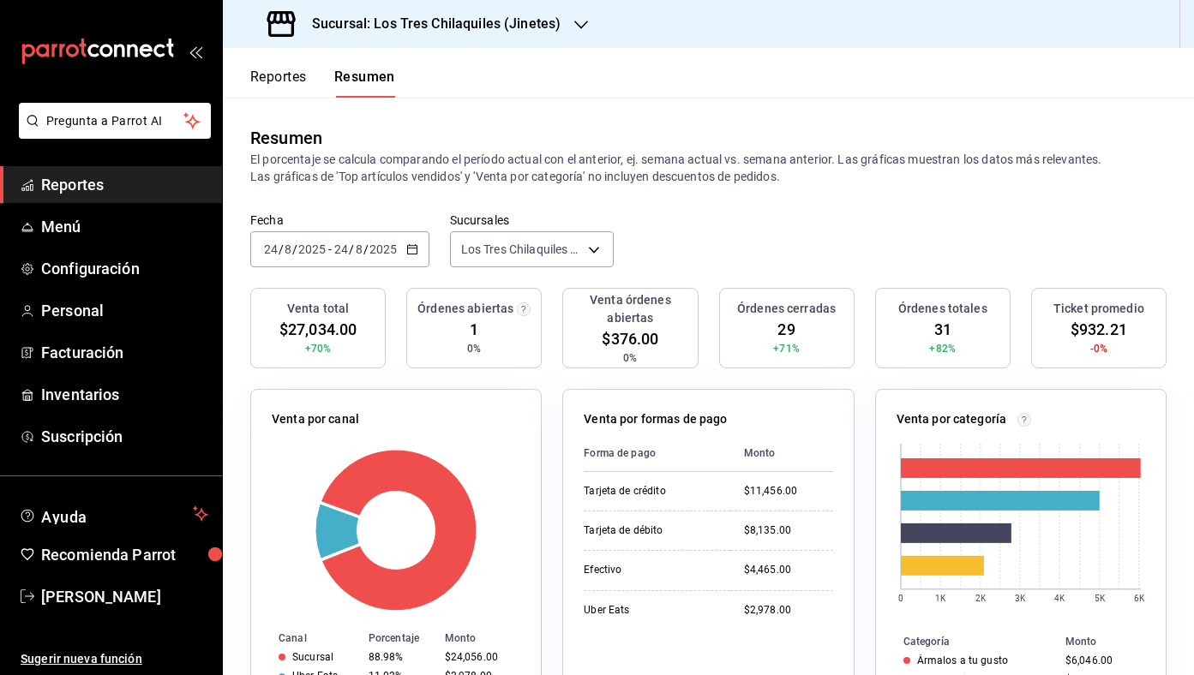
click at [297, 95] on button "Reportes" at bounding box center [278, 83] width 57 height 29
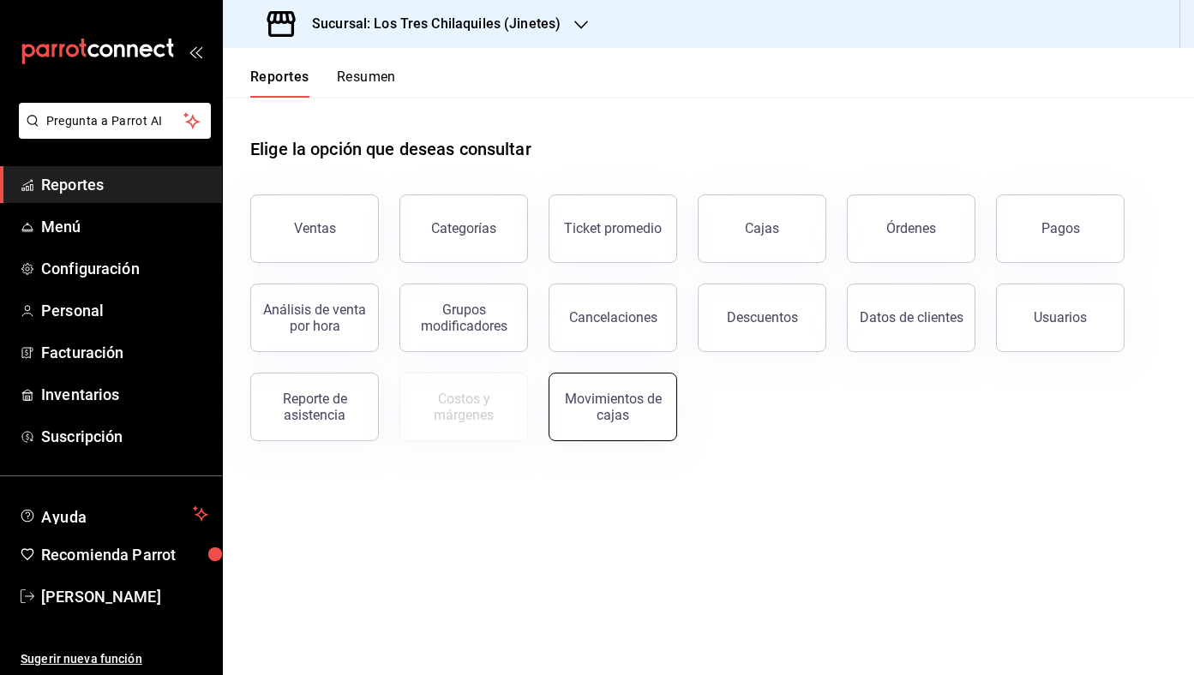
click at [631, 393] on div "Movimientos de cajas" at bounding box center [613, 407] width 106 height 33
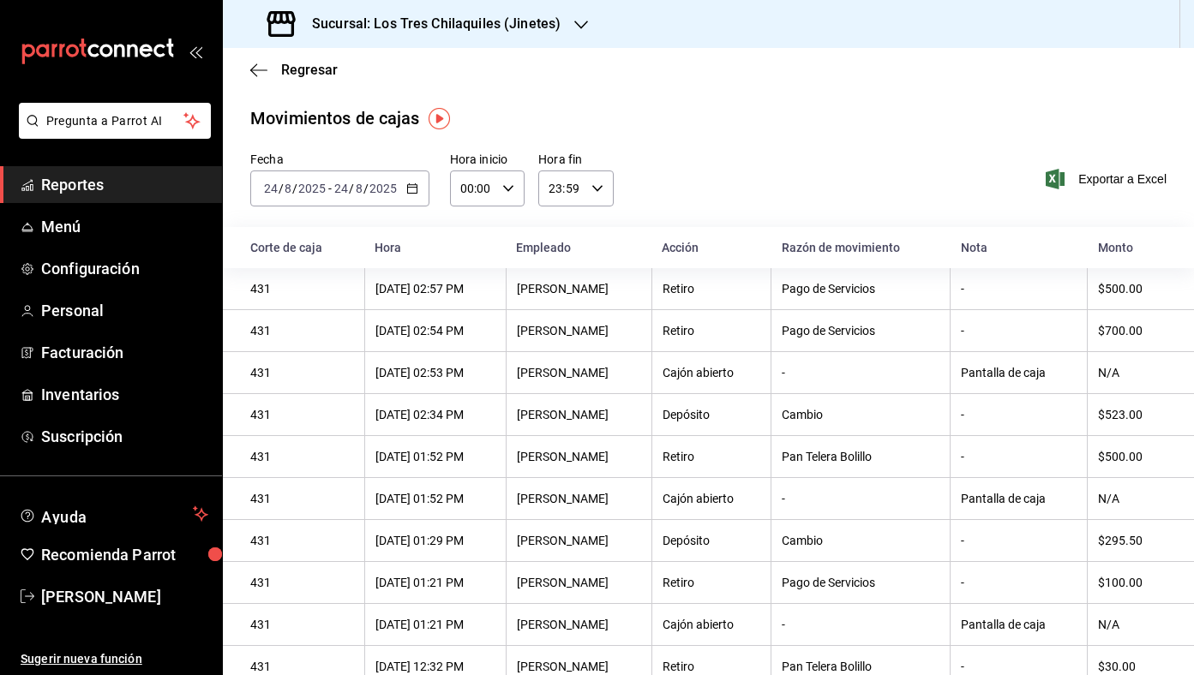
click at [424, 187] on div "2025-08-24 24 / 8 / 2025 - 2025-08-24 24 / 8 / 2025" at bounding box center [339, 189] width 179 height 36
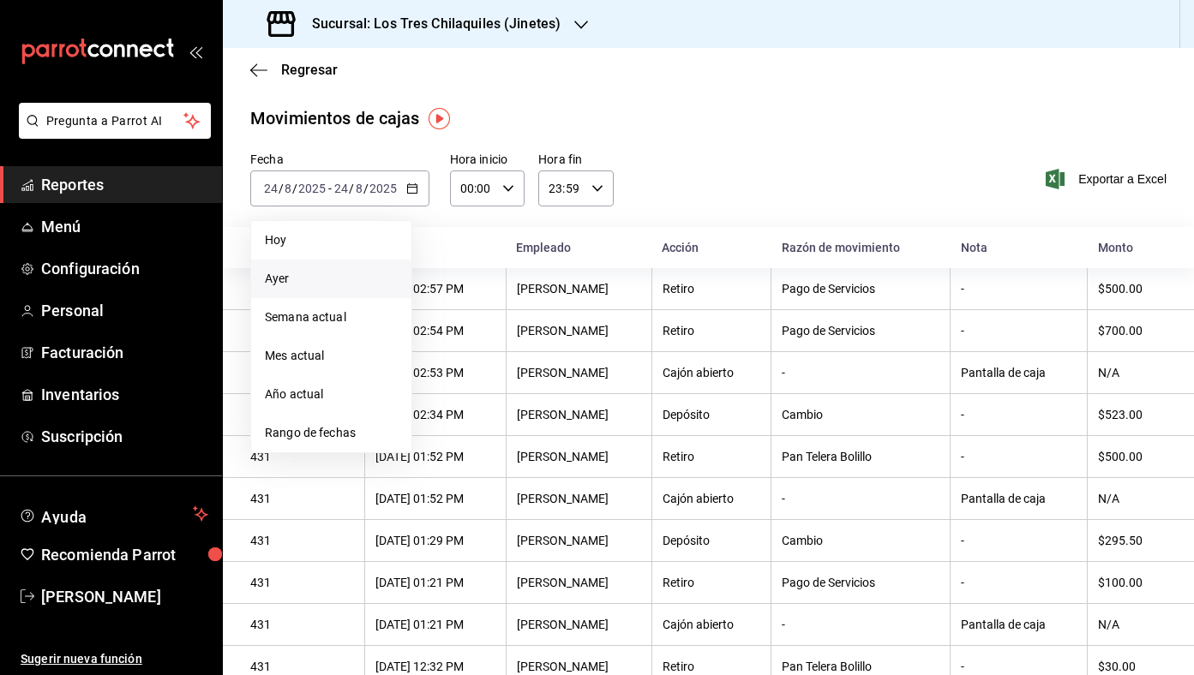
click at [361, 275] on span "Ayer" at bounding box center [331, 279] width 133 height 18
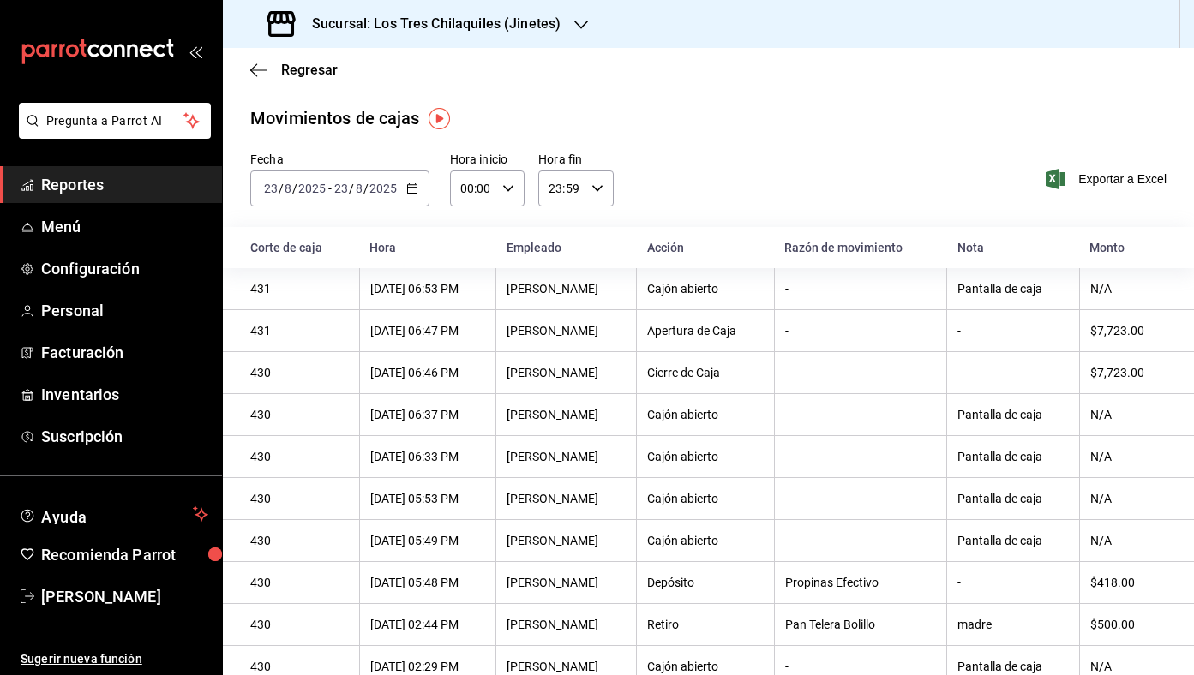
click at [401, 171] on div "2025-08-23 23 / 8 / 2025 - 2025-08-23 23 / 8 / 2025" at bounding box center [339, 189] width 179 height 36
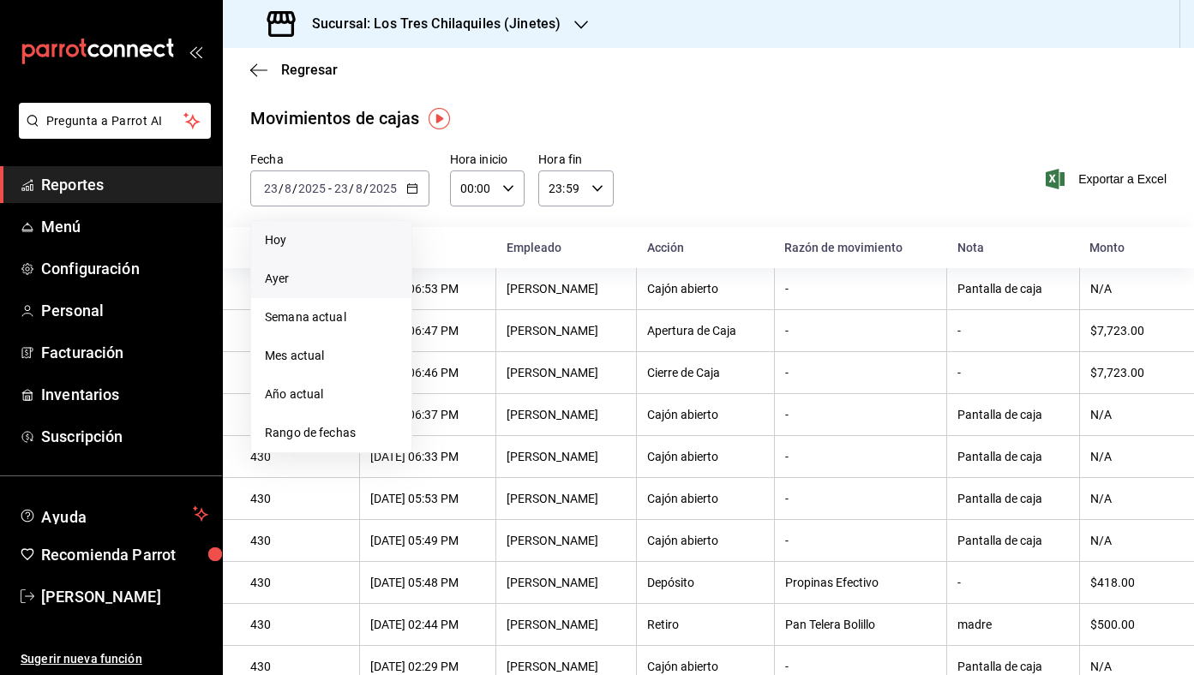
click at [332, 238] on span "Hoy" at bounding box center [331, 240] width 133 height 18
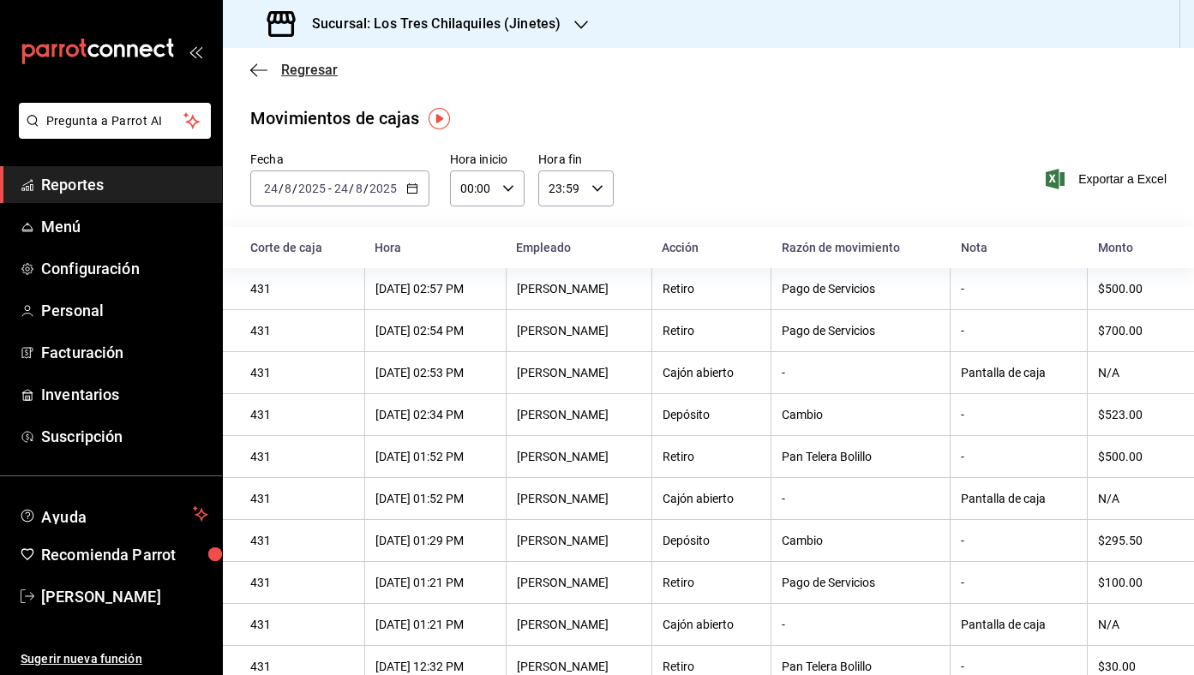
click at [304, 71] on span "Regresar" at bounding box center [309, 70] width 57 height 16
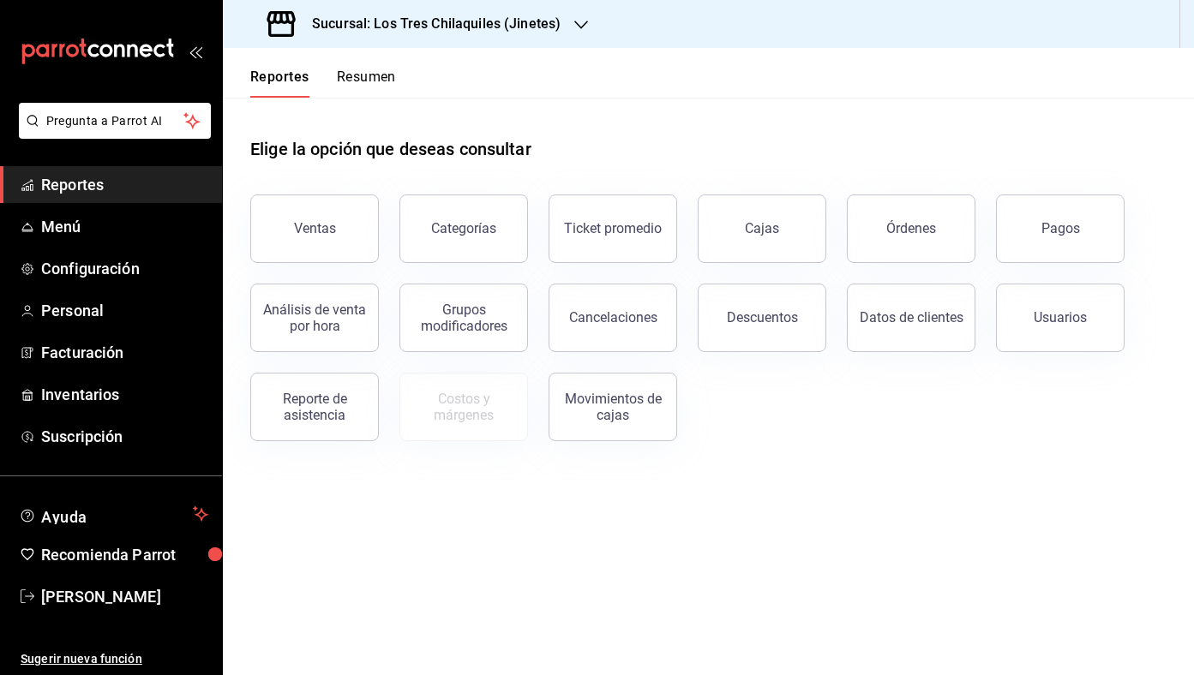
click at [338, 78] on button "Resumen" at bounding box center [366, 83] width 59 height 29
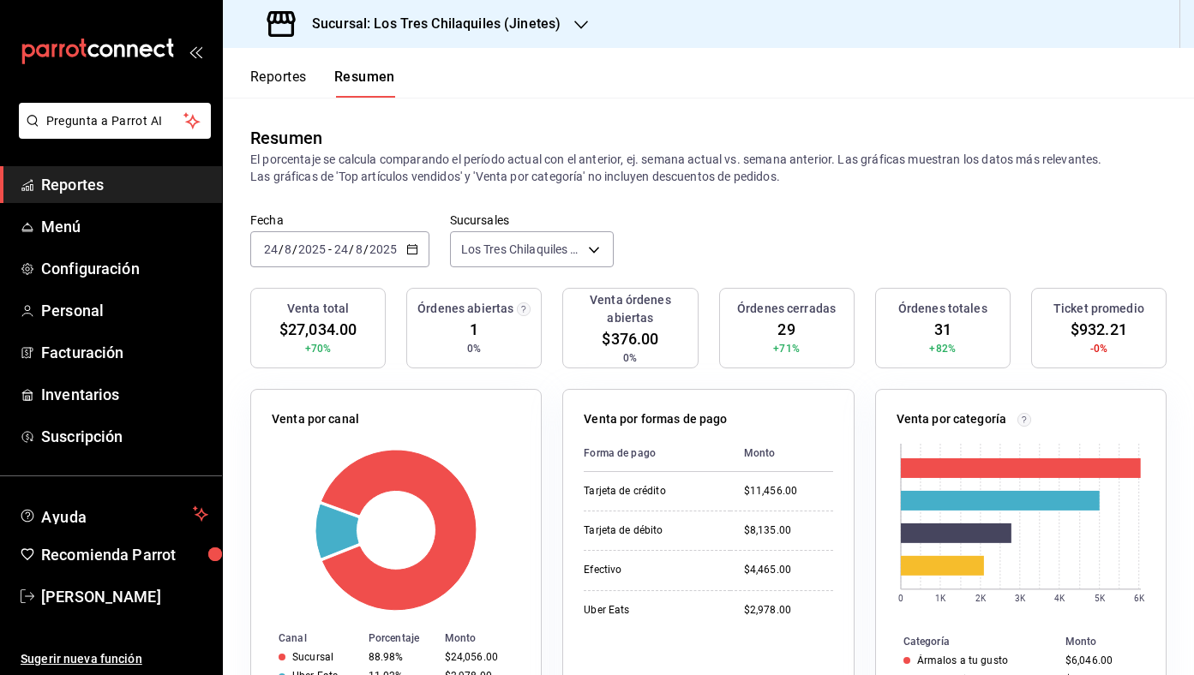
click at [285, 89] on button "Reportes" at bounding box center [278, 83] width 57 height 29
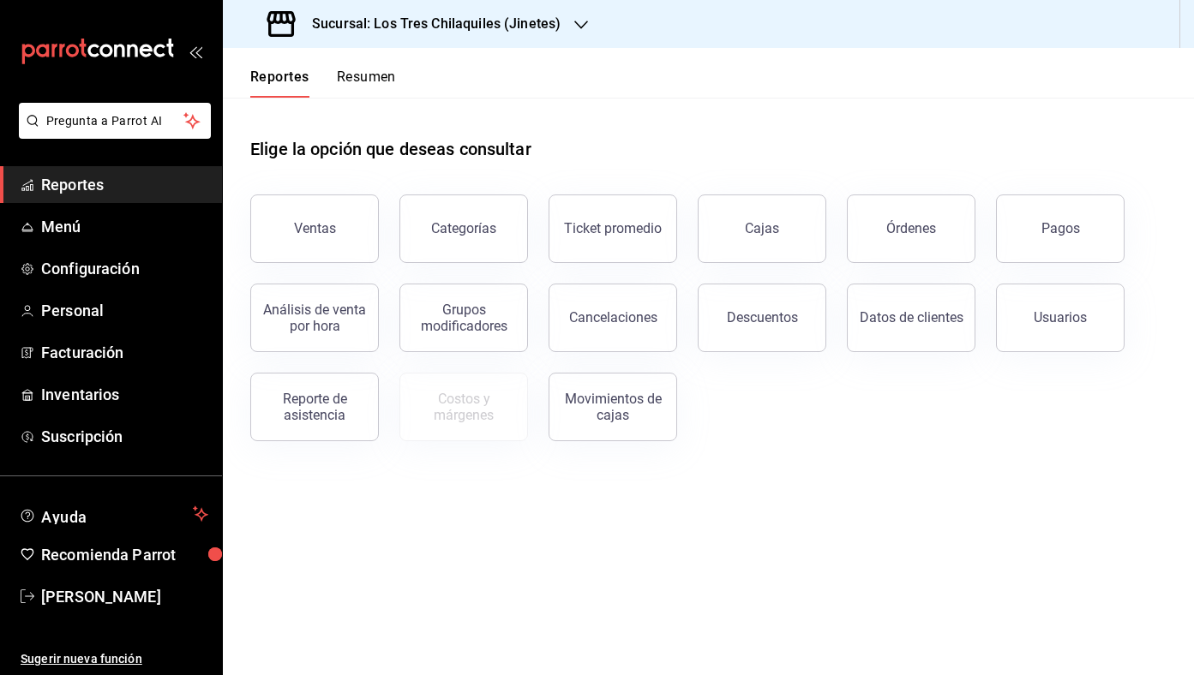
click at [382, 88] on button "Resumen" at bounding box center [366, 83] width 59 height 29
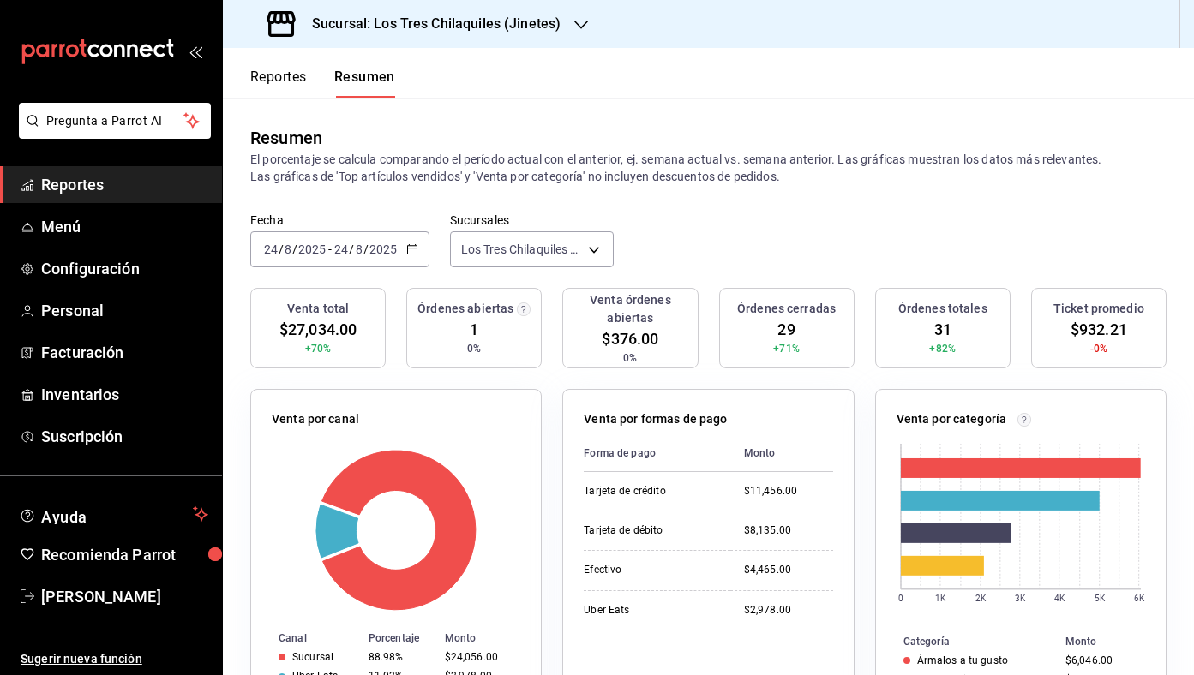
click at [419, 267] on div "2025-08-24 24 / 8 / 2025 - 2025-08-24 24 / 8 / 2025" at bounding box center [339, 249] width 179 height 36
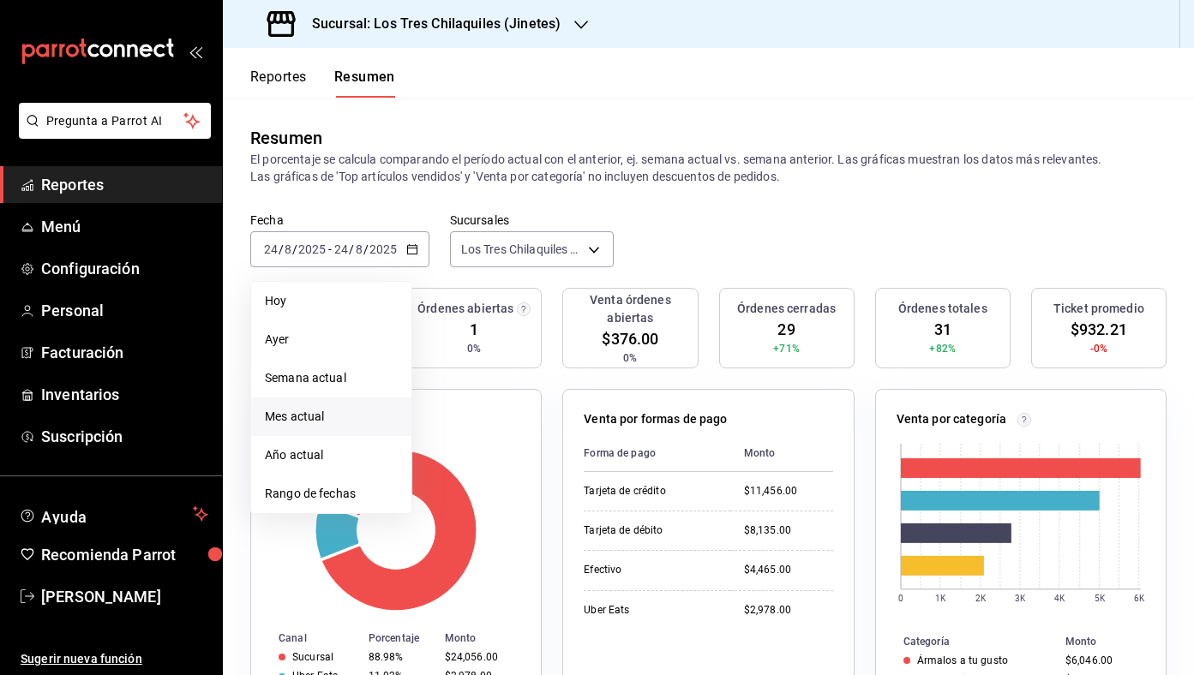
click at [366, 404] on li "Mes actual" at bounding box center [331, 417] width 160 height 39
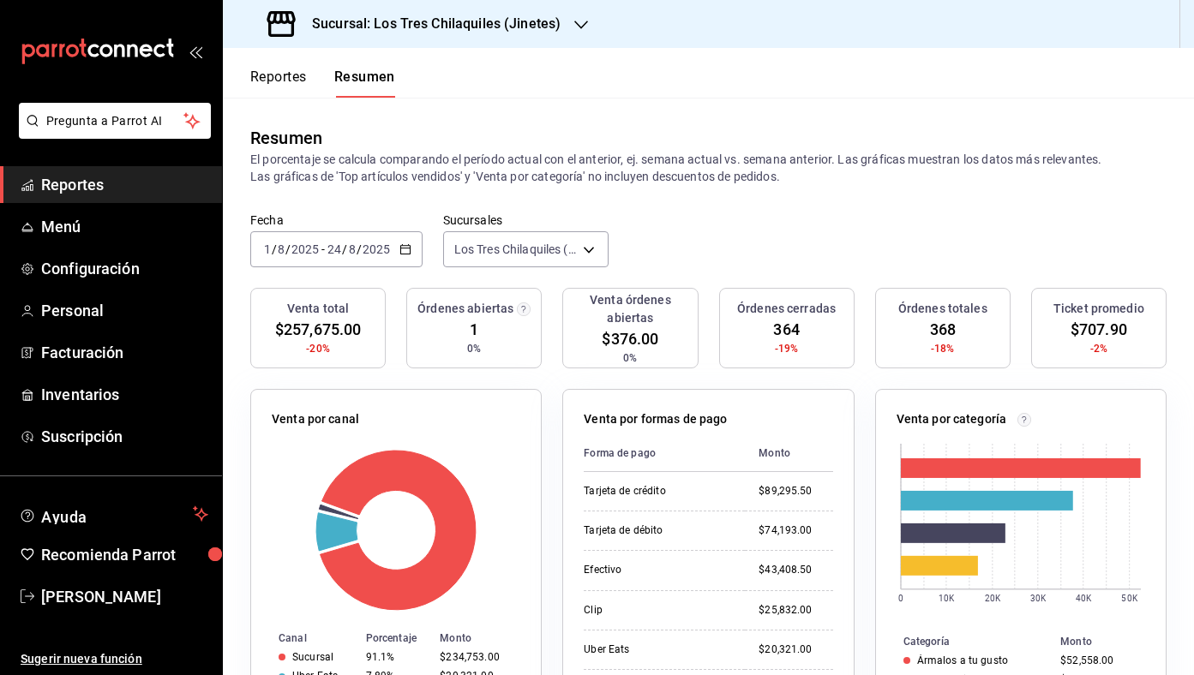
click at [414, 249] on div "2025-08-01 1 / 8 / 2025 - 2025-08-24 24 / 8 / 2025" at bounding box center [336, 249] width 172 height 36
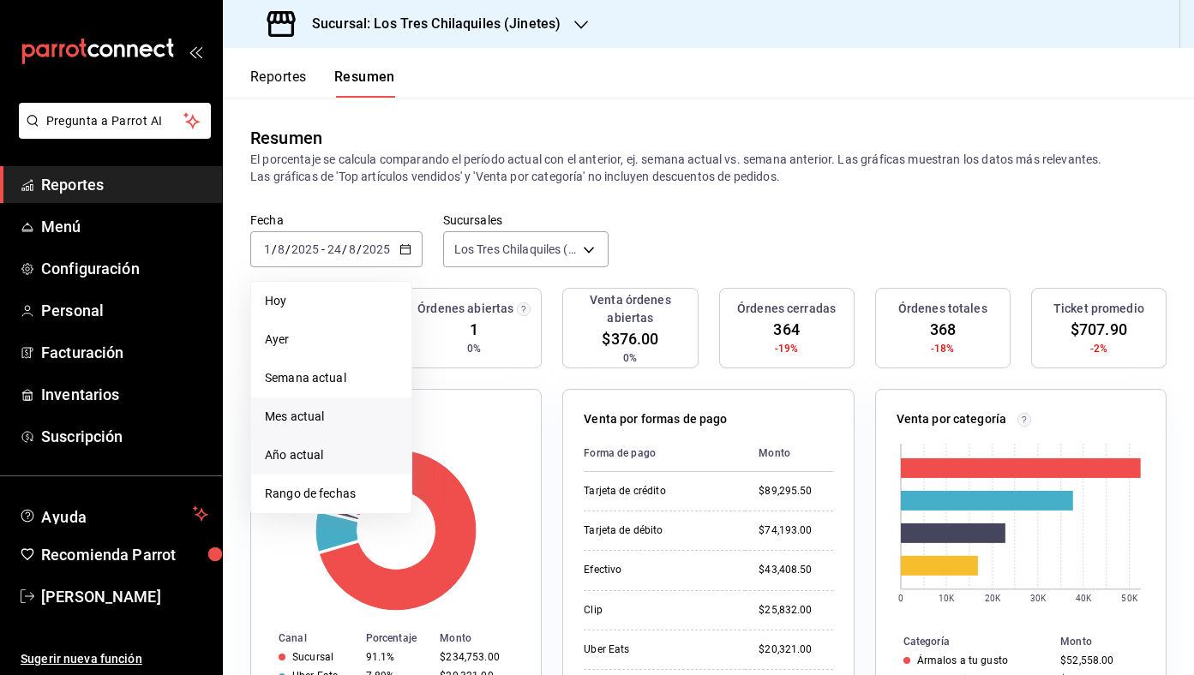
click at [352, 450] on span "Año actual" at bounding box center [331, 455] width 133 height 18
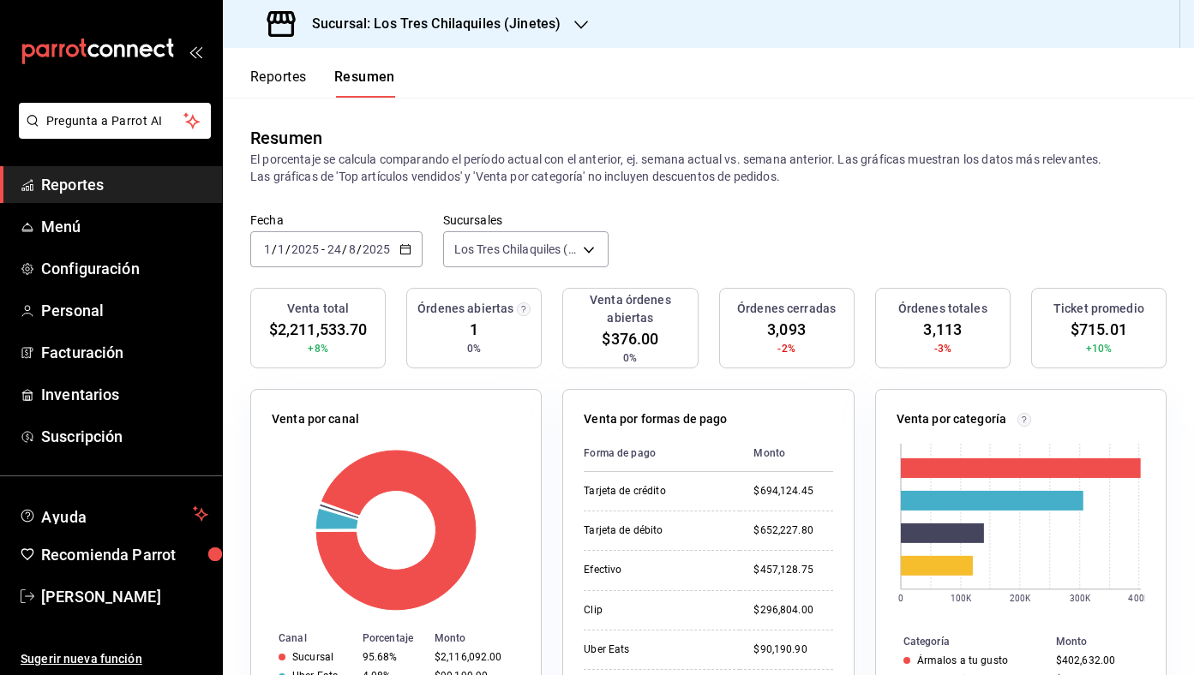
click at [405, 271] on div "Fecha 2025-01-01 1 / 1 / 2025 - 2025-08-24 24 / 8 / 2025 Sucursales Los Tres Ch…" at bounding box center [708, 250] width 971 height 75
click at [404, 251] on icon "button" at bounding box center [405, 249] width 12 height 12
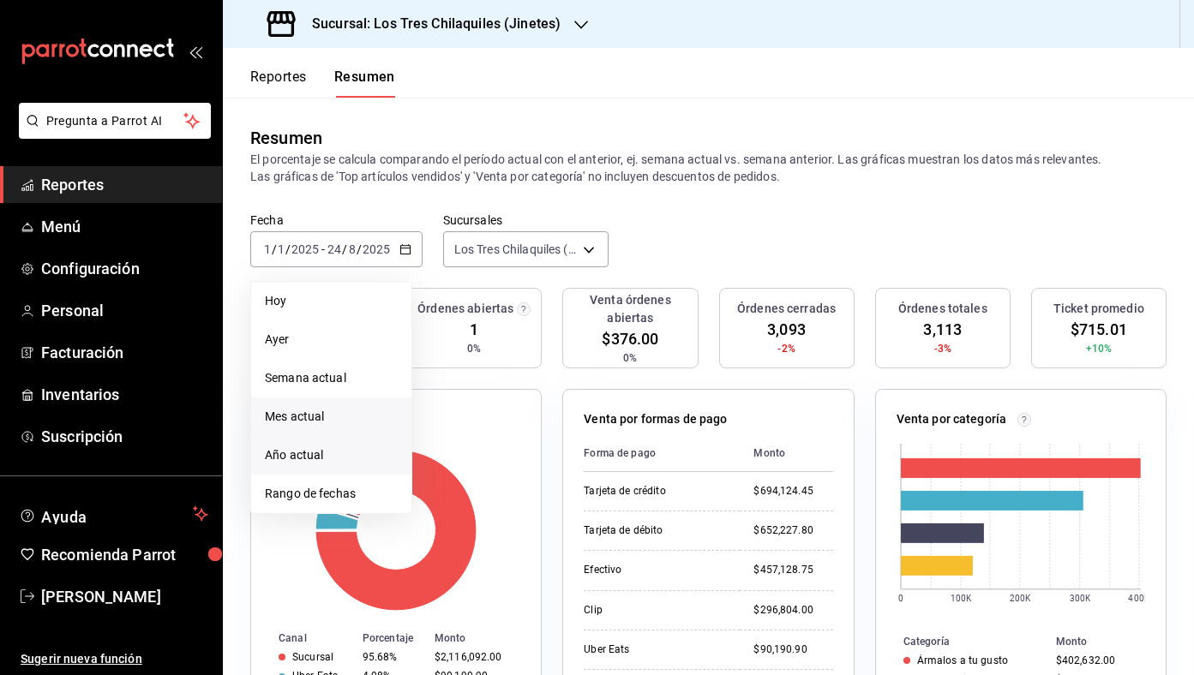
click at [345, 400] on li "Mes actual" at bounding box center [331, 417] width 160 height 39
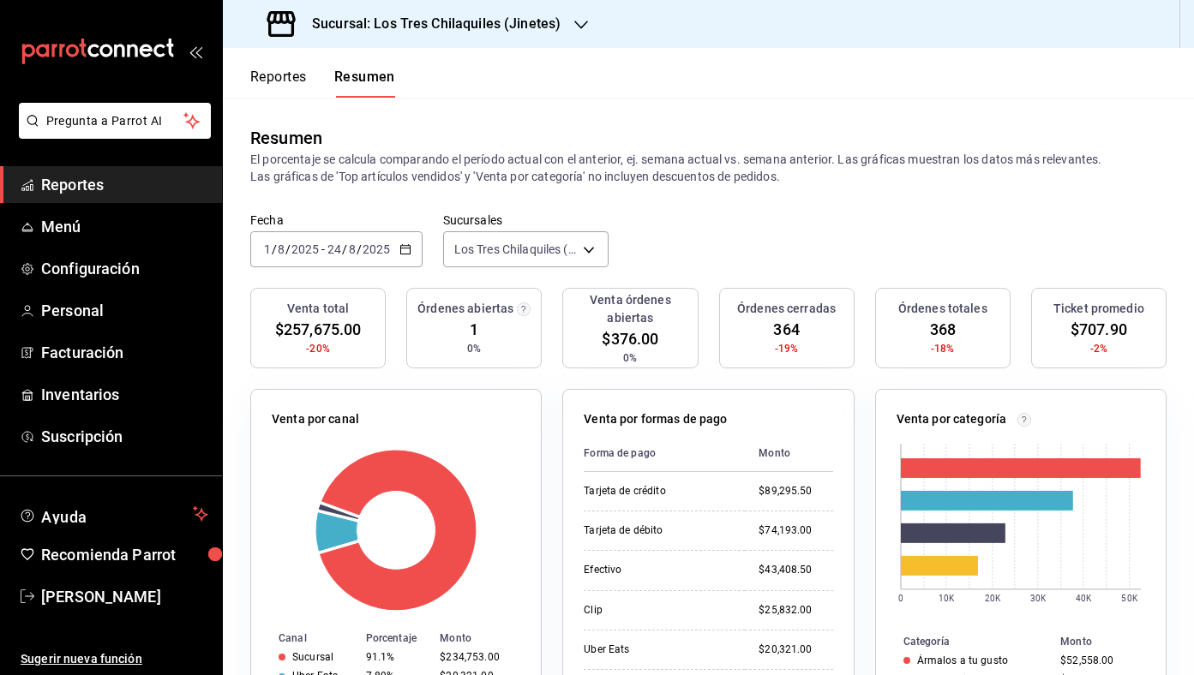
click at [284, 75] on button "Reportes" at bounding box center [278, 83] width 57 height 29
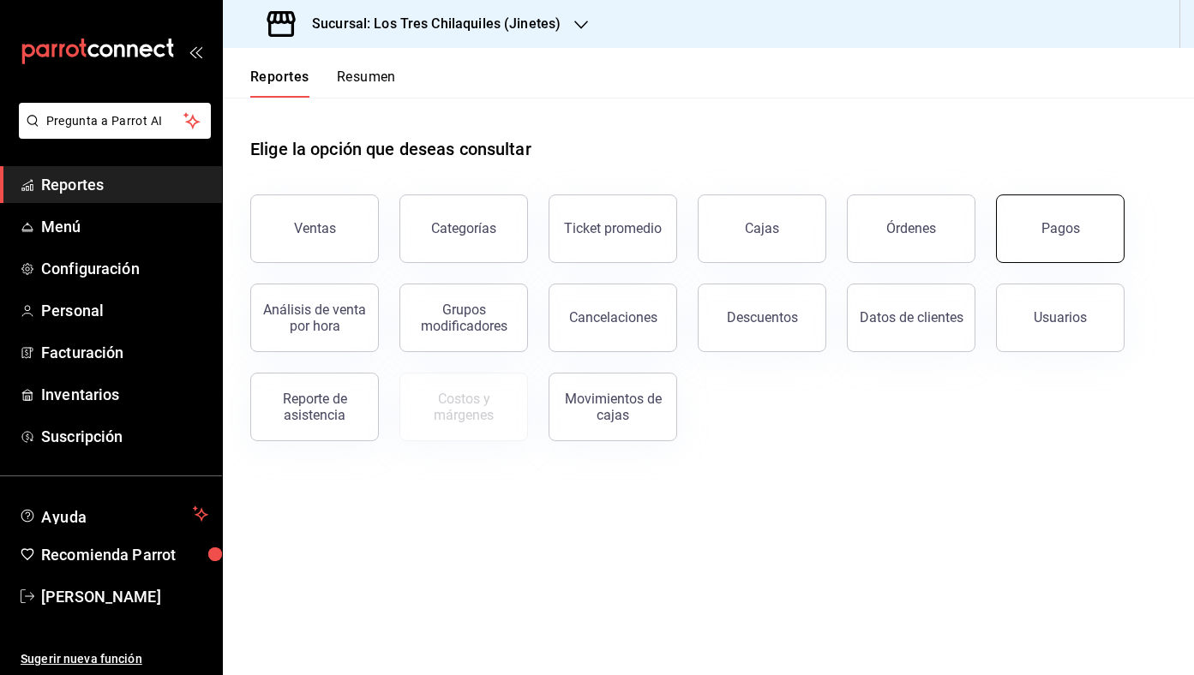
click at [1060, 240] on button "Pagos" at bounding box center [1060, 229] width 129 height 69
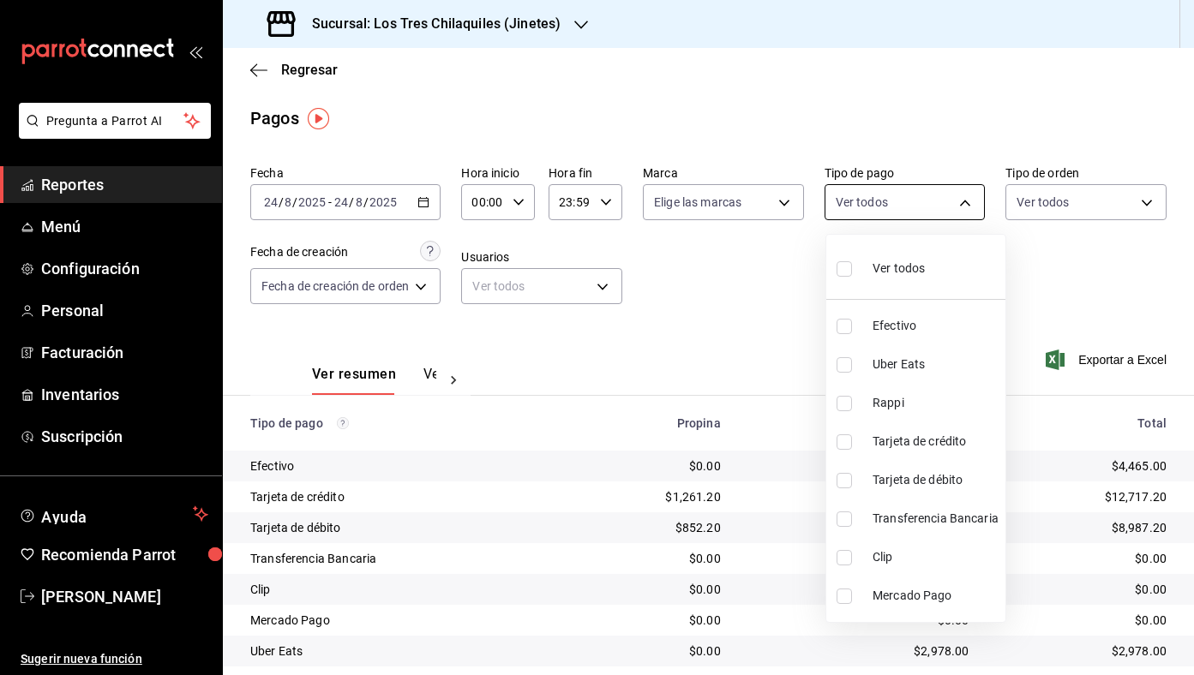
click at [916, 215] on body "Pregunta a Parrot AI Reportes Menú Configuración Personal Facturación Inventari…" at bounding box center [597, 337] width 1194 height 675
click at [955, 471] on span "Tarjeta de débito" at bounding box center [935, 480] width 126 height 18
type input "93d798f1-555a-4a62-a6ef-041fa01e37ab"
checkbox input "true"
click at [923, 444] on span "Tarjeta de crédito" at bounding box center [935, 442] width 126 height 18
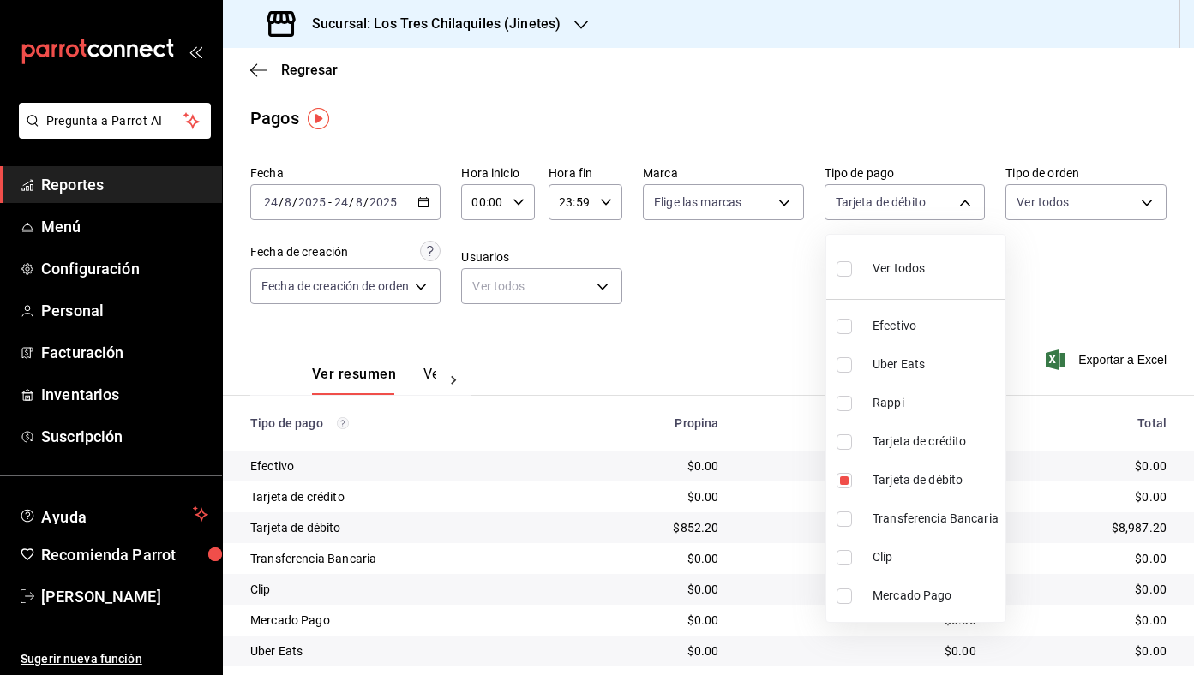
type input "93d798f1-555a-4a62-a6ef-041fa01e37ab,3dbe658b-e044-4380-9f47-8a81469da52e"
checkbox input "true"
click at [734, 299] on div at bounding box center [597, 337] width 1194 height 675
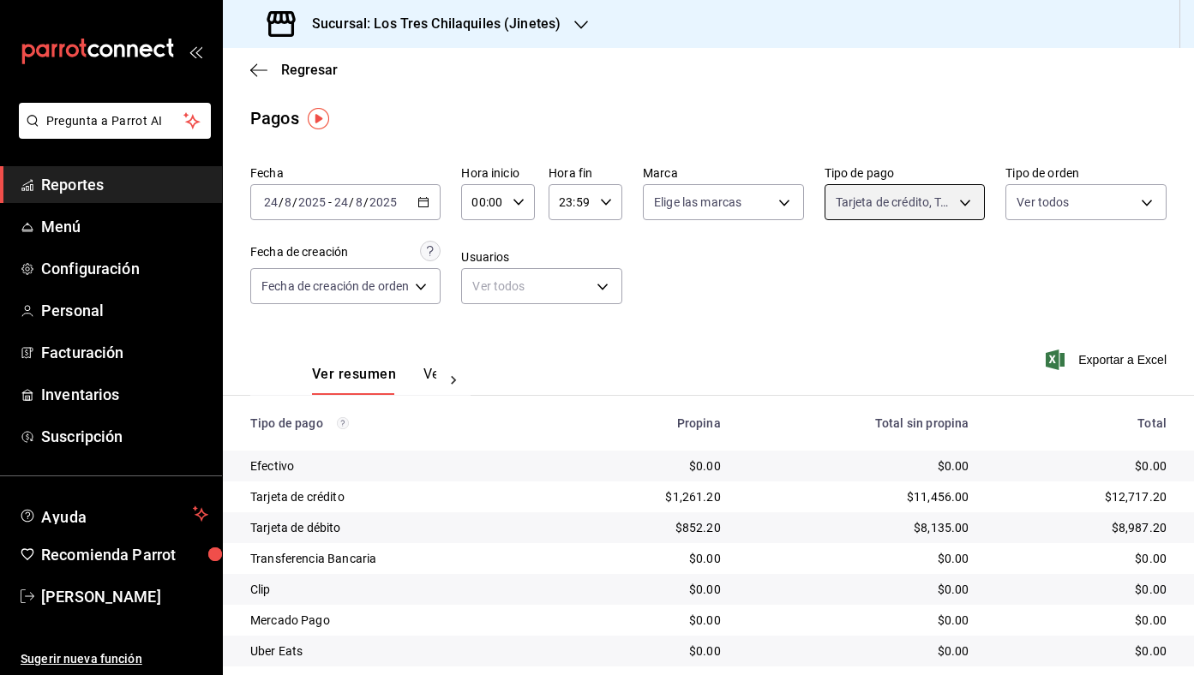
scroll to position [81, 0]
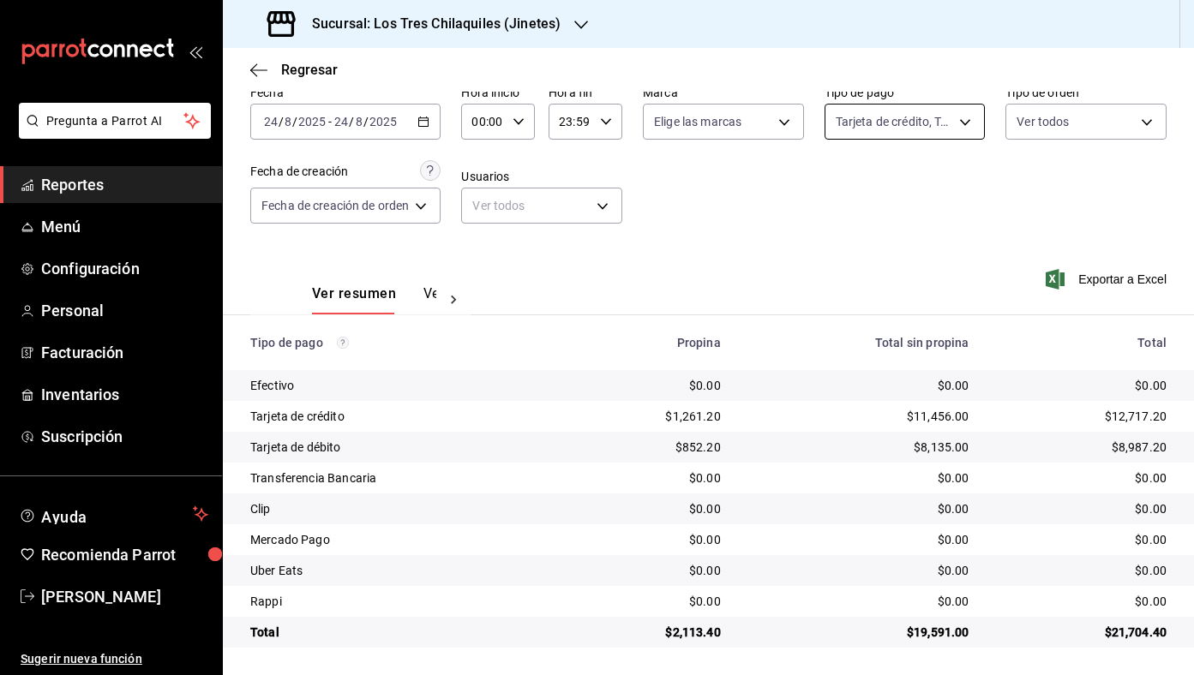
click at [943, 122] on body "Pregunta a Parrot AI Reportes Menú Configuración Personal Facturación Inventari…" at bounding box center [597, 337] width 1194 height 675
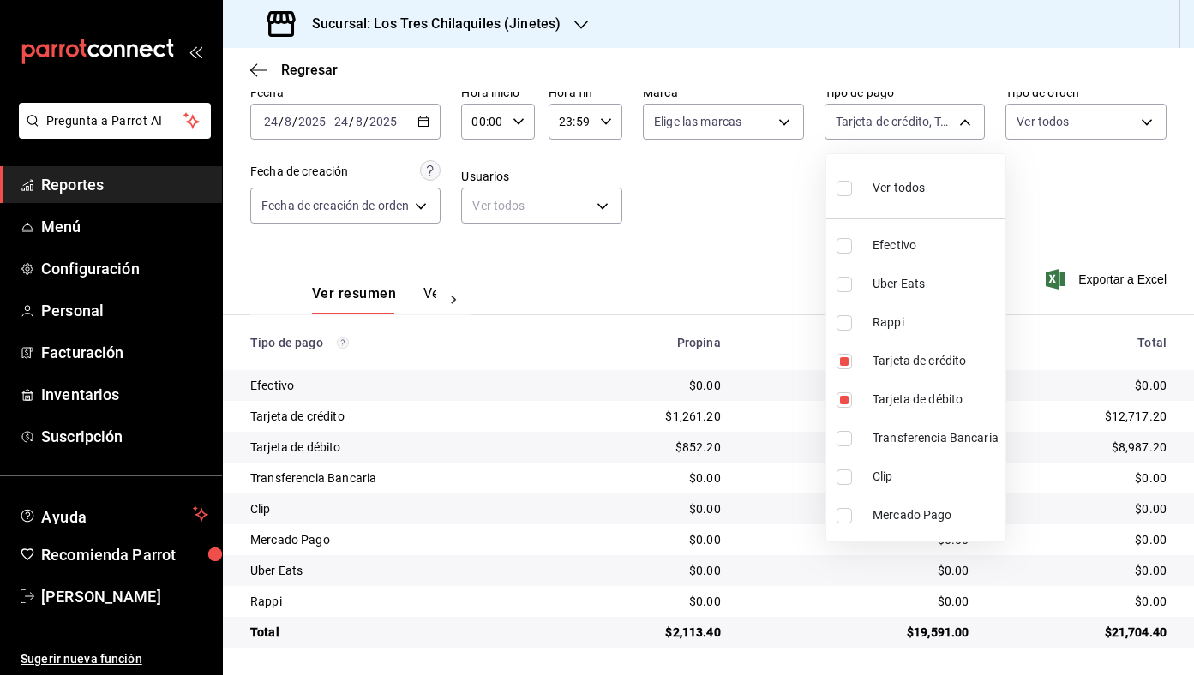
click at [1060, 218] on div at bounding box center [597, 337] width 1194 height 675
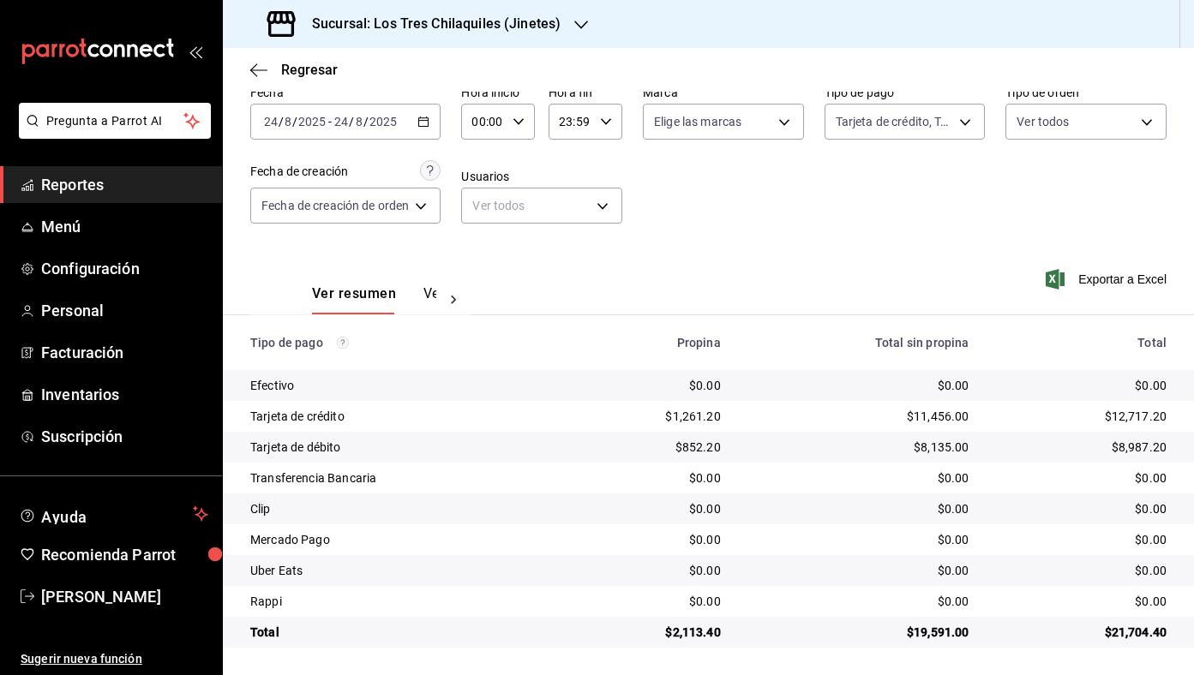
click at [440, 123] on div "2025-08-24 24 / 8 / 2025 - 2025-08-24 24 / 8 / 2025" at bounding box center [345, 122] width 190 height 36
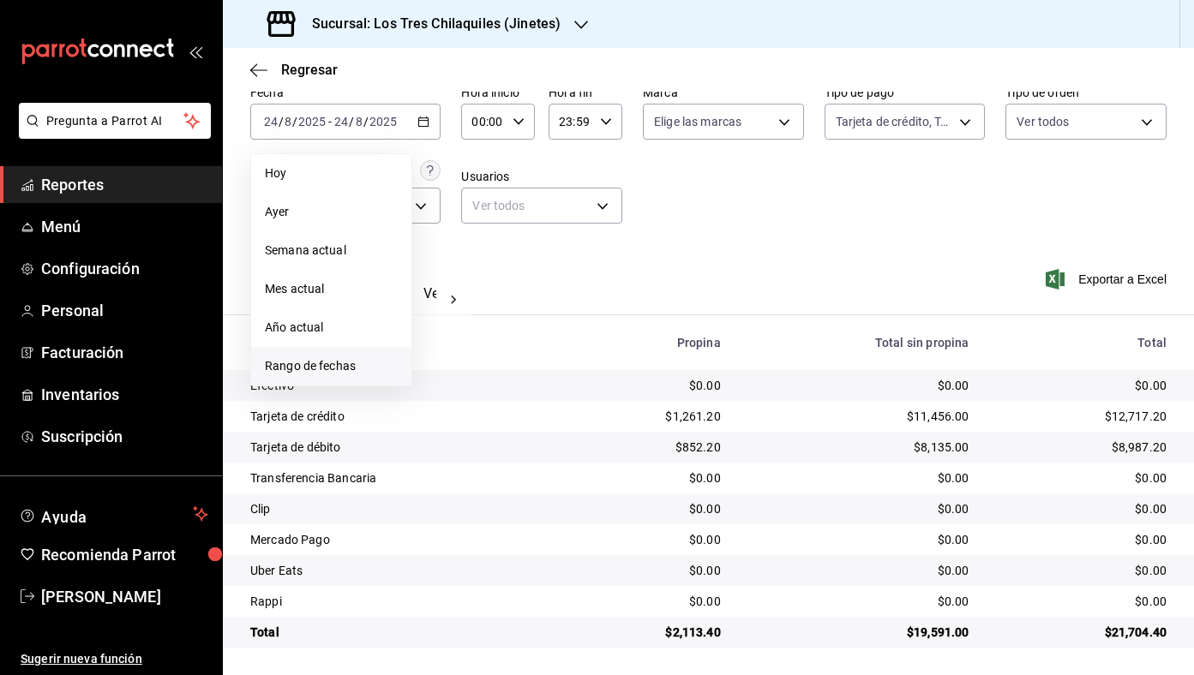
click at [394, 351] on li "Rango de fechas" at bounding box center [331, 366] width 160 height 39
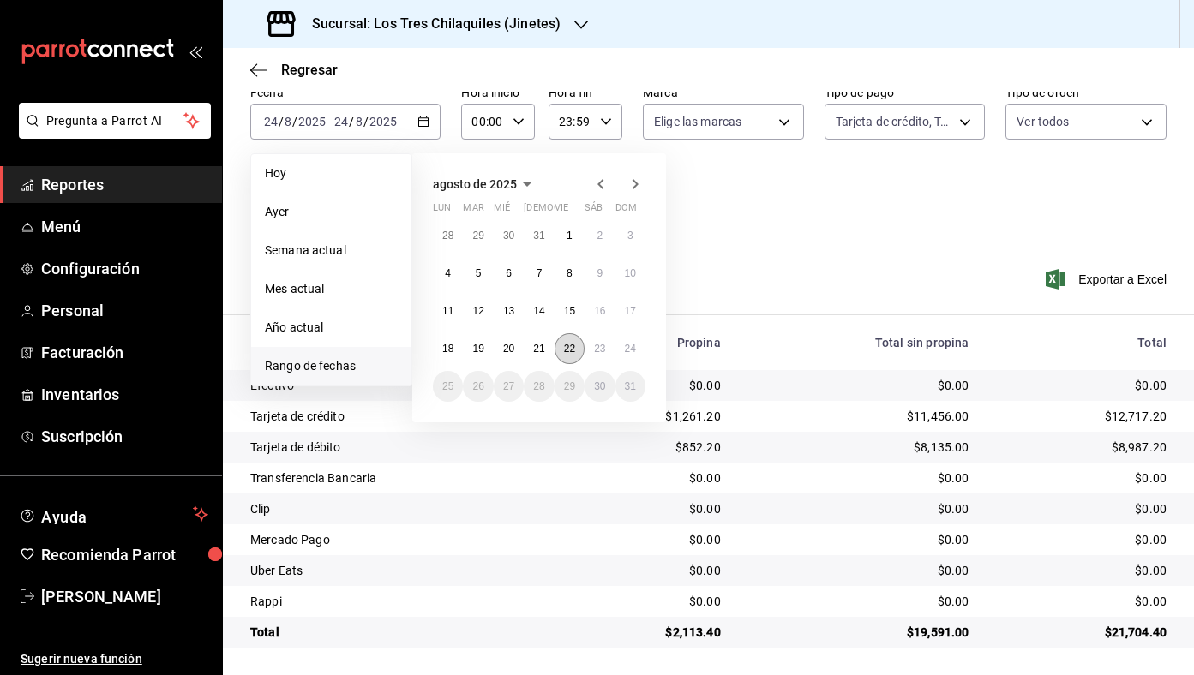
click at [570, 350] on abbr "22" at bounding box center [569, 349] width 11 height 12
click at [626, 348] on abbr "24" at bounding box center [630, 349] width 11 height 12
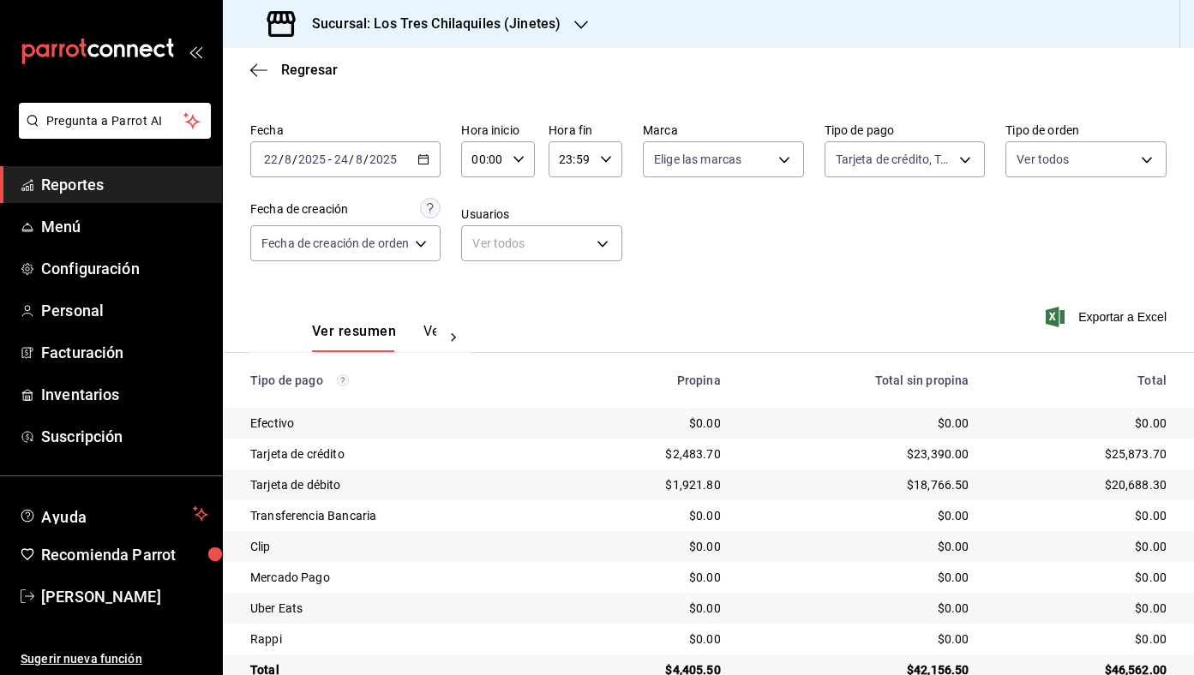
scroll to position [81, 0]
